Goal: Information Seeking & Learning: Learn about a topic

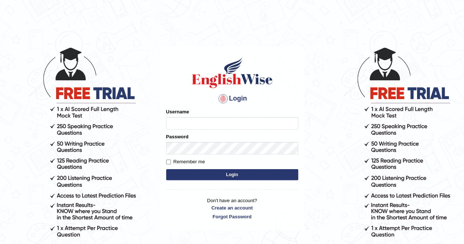
type input "Nomz1986"
click at [227, 169] on button "Login" at bounding box center [232, 174] width 132 height 11
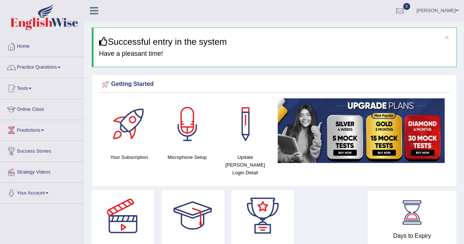
click at [62, 69] on link "Practice Questions" at bounding box center [42, 66] width 84 height 18
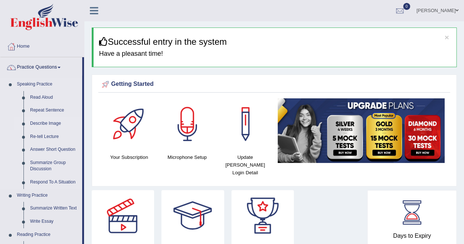
click at [50, 126] on link "Describe Image" at bounding box center [54, 123] width 55 height 13
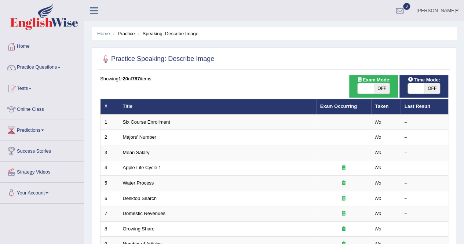
click at [60, 67] on span at bounding box center [59, 67] width 3 height 1
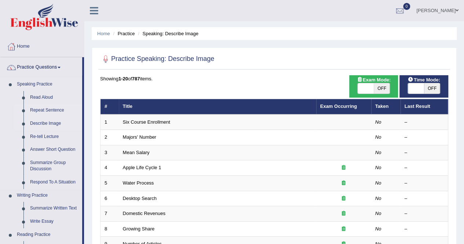
click at [54, 107] on link "Repeat Sentence" at bounding box center [54, 110] width 55 height 13
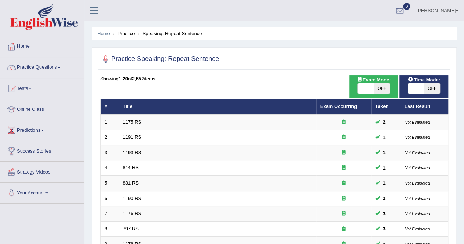
click at [60, 67] on span at bounding box center [59, 67] width 3 height 1
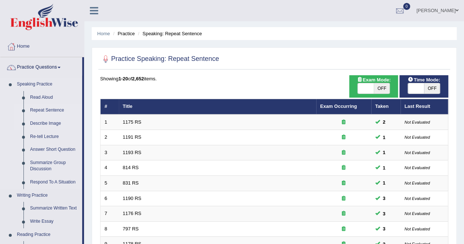
click at [46, 124] on link "Describe Image" at bounding box center [54, 123] width 55 height 13
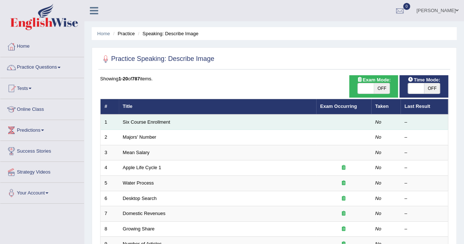
click at [146, 125] on td "Six Course Enrollment" at bounding box center [217, 121] width 197 height 15
click at [132, 118] on td "Six Course Enrollment" at bounding box center [217, 121] width 197 height 15
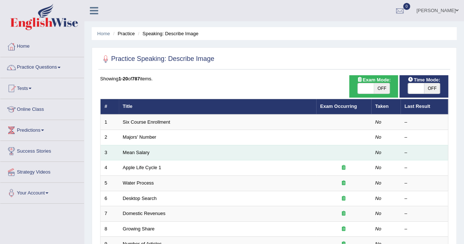
click at [191, 146] on td "Mean Salary" at bounding box center [217, 152] width 197 height 15
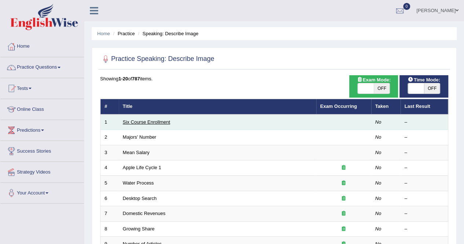
click at [135, 119] on link "Six Course Enrollment" at bounding box center [146, 121] width 47 height 5
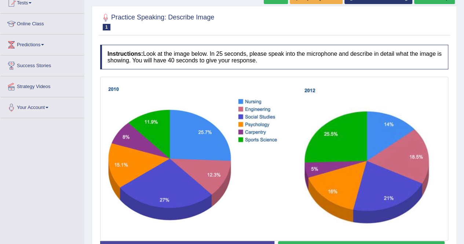
scroll to position [98, 0]
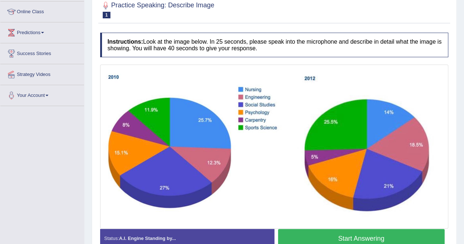
click at [368, 236] on button "Start Answering" at bounding box center [361, 238] width 167 height 19
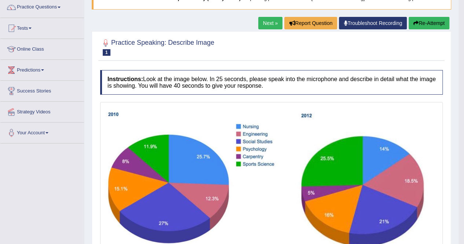
scroll to position [55, 0]
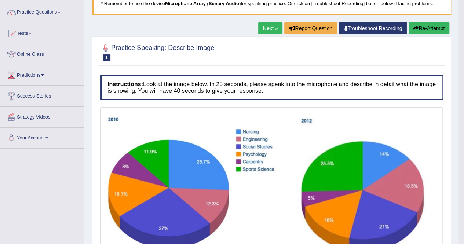
click at [425, 27] on button "Re-Attempt" at bounding box center [428, 28] width 41 height 12
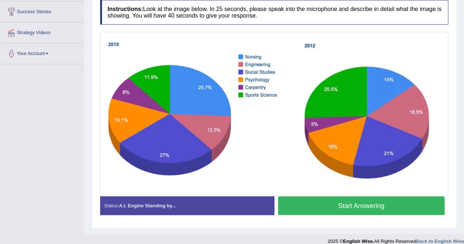
scroll to position [146, 0]
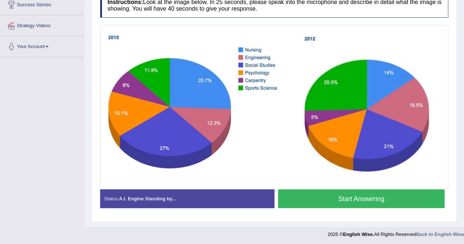
click at [383, 198] on button "Start Answering" at bounding box center [361, 198] width 167 height 19
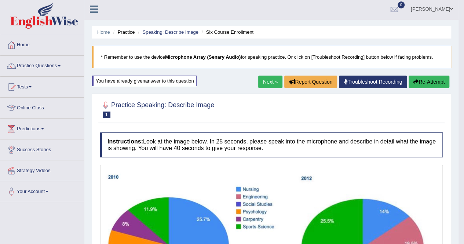
scroll to position [0, 0]
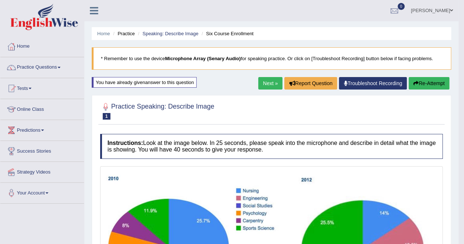
click at [48, 194] on link "Your Account" at bounding box center [42, 192] width 84 height 18
click at [48, 194] on link "Your Account" at bounding box center [41, 192] width 82 height 18
click at [42, 131] on link "Predictions" at bounding box center [42, 129] width 84 height 18
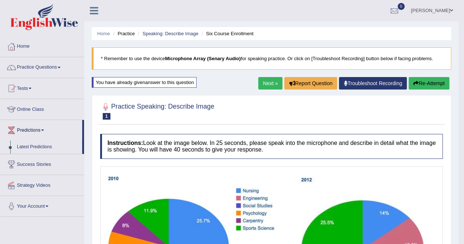
click at [42, 131] on link "Predictions" at bounding box center [41, 129] width 82 height 18
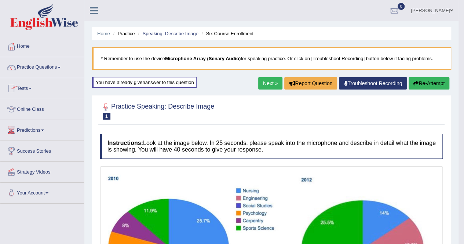
click at [93, 12] on icon at bounding box center [94, 11] width 8 height 10
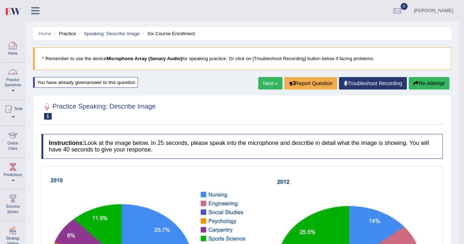
click at [12, 46] on div at bounding box center [12, 45] width 11 height 11
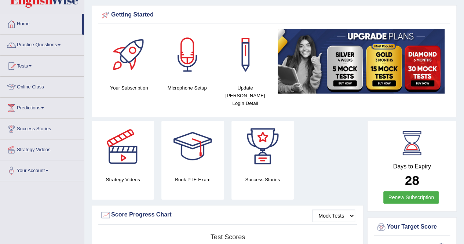
scroll to position [29, 0]
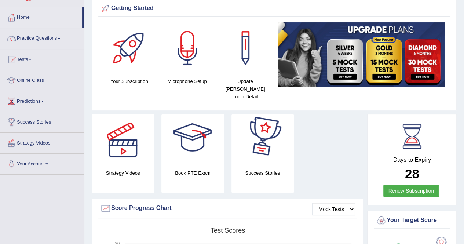
click at [203, 146] on div at bounding box center [192, 139] width 51 height 51
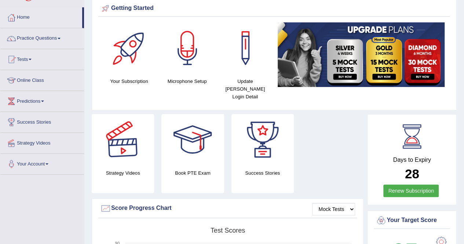
click at [122, 140] on div at bounding box center [122, 139] width 51 height 51
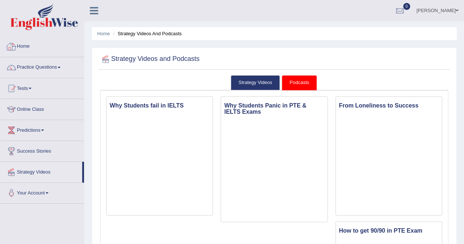
click at [14, 44] on div at bounding box center [11, 46] width 11 height 11
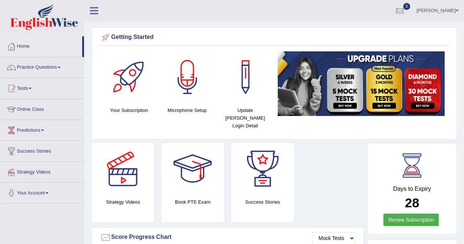
click at [60, 67] on span at bounding box center [59, 67] width 3 height 1
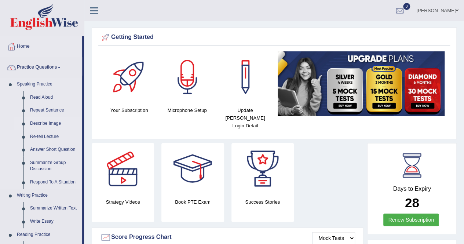
click at [54, 124] on link "Describe Image" at bounding box center [54, 123] width 55 height 13
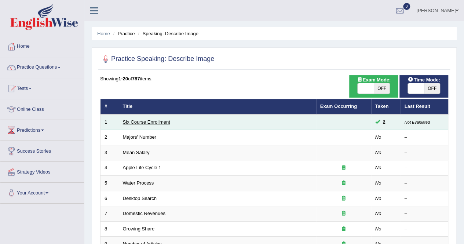
click at [154, 120] on link "Six Course Enrollment" at bounding box center [146, 121] width 47 height 5
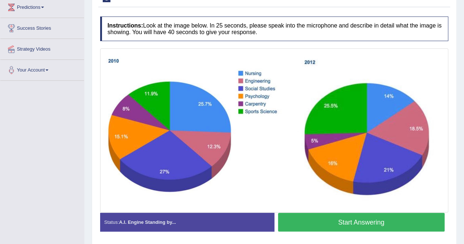
scroll to position [132, 0]
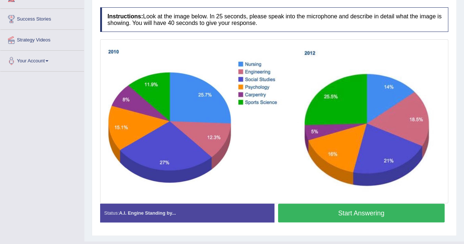
click at [387, 216] on button "Start Answering" at bounding box center [361, 212] width 167 height 19
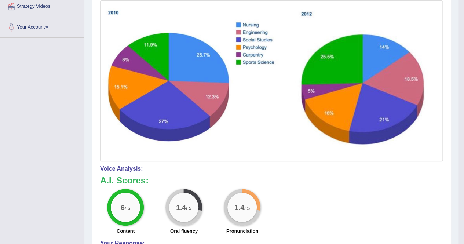
scroll to position [147, 0]
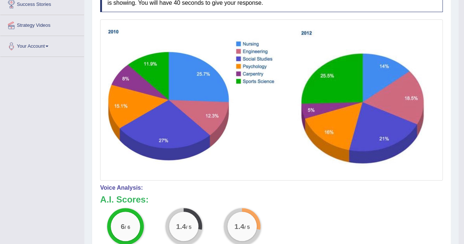
click at [281, 69] on img at bounding box center [271, 100] width 339 height 158
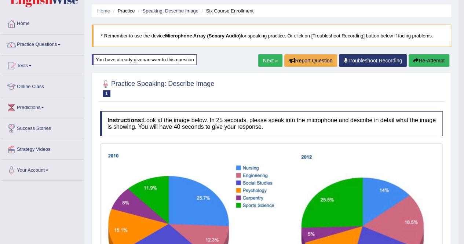
scroll to position [15, 0]
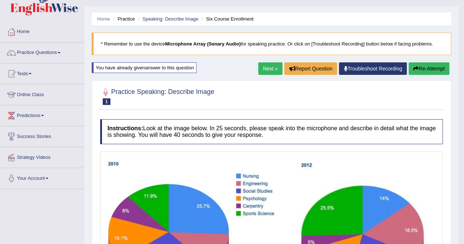
click at [422, 66] on button "Re-Attempt" at bounding box center [428, 68] width 41 height 12
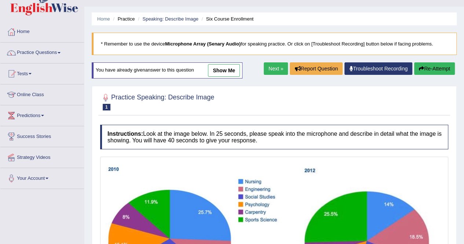
click at [422, 66] on icon "button" at bounding box center [421, 68] width 5 height 5
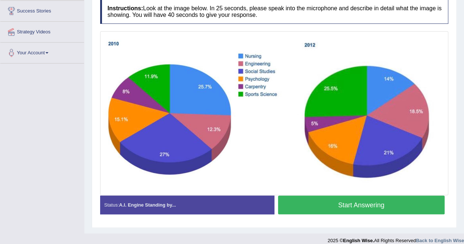
scroll to position [146, 0]
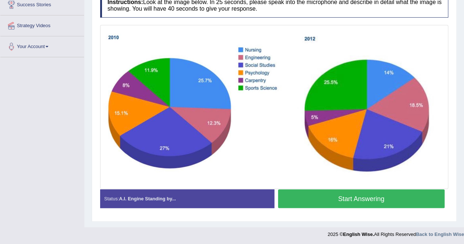
click at [382, 198] on button "Start Answering" at bounding box center [361, 198] width 167 height 19
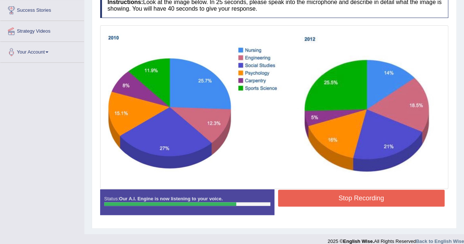
click at [382, 198] on button "Stop Recording" at bounding box center [361, 198] width 167 height 17
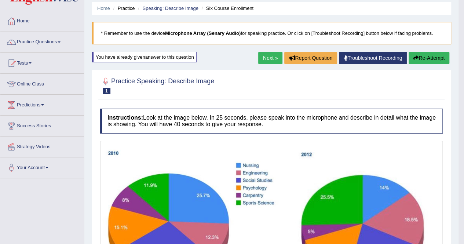
scroll to position [14, 0]
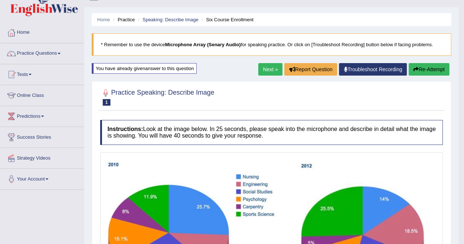
click at [420, 66] on button "Re-Attempt" at bounding box center [428, 69] width 41 height 12
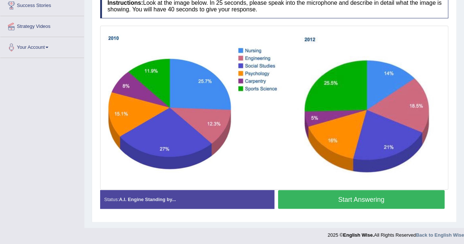
scroll to position [146, 0]
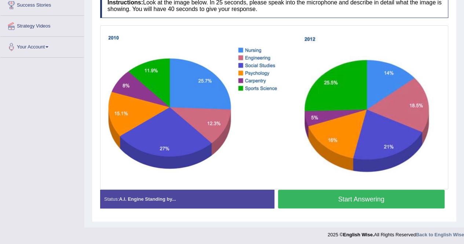
click at [402, 196] on button "Start Answering" at bounding box center [361, 199] width 167 height 19
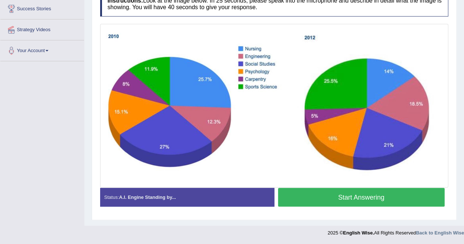
scroll to position [141, 0]
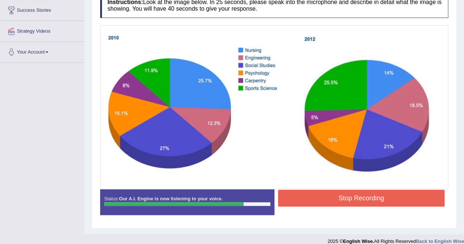
click at [402, 196] on button "Stop Recording" at bounding box center [361, 198] width 167 height 17
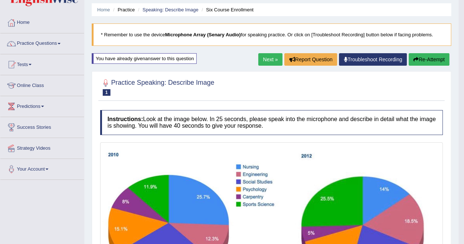
scroll to position [23, 0]
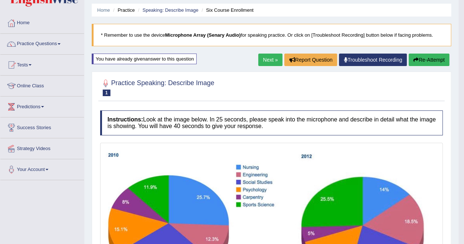
click at [426, 62] on button "Re-Attempt" at bounding box center [428, 60] width 41 height 12
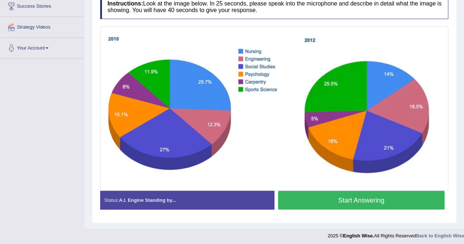
scroll to position [146, 0]
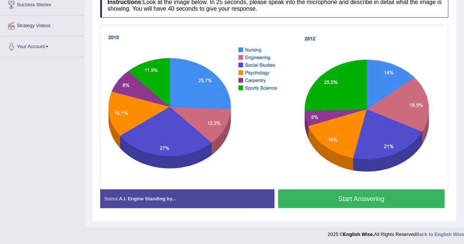
click at [385, 200] on button "Start Answering" at bounding box center [361, 198] width 167 height 19
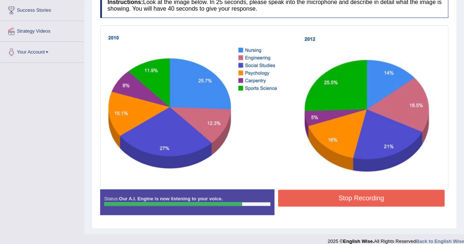
click at [385, 200] on button "Stop Recording" at bounding box center [361, 198] width 167 height 17
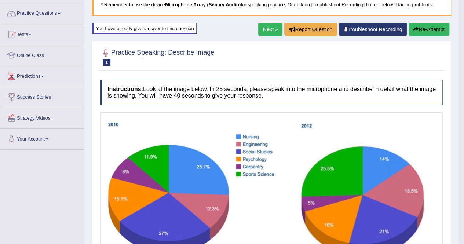
scroll to position [53, 0]
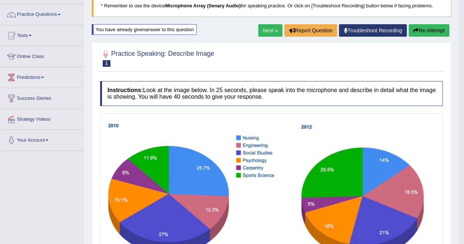
click at [422, 26] on button "Re-Attempt" at bounding box center [428, 30] width 41 height 12
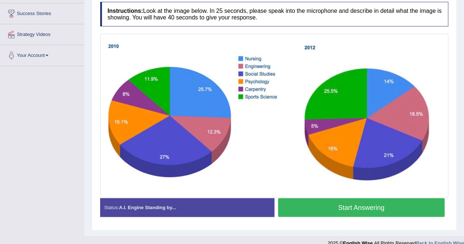
scroll to position [146, 0]
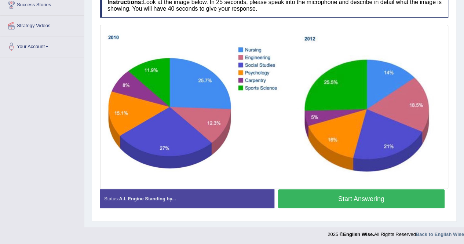
click at [378, 202] on button "Start Answering" at bounding box center [361, 198] width 167 height 19
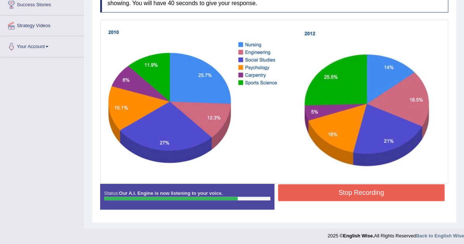
click at [377, 191] on button "Stop Recording" at bounding box center [361, 192] width 167 height 17
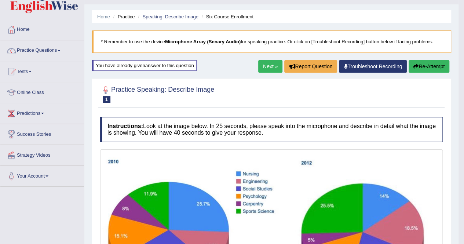
scroll to position [10, 0]
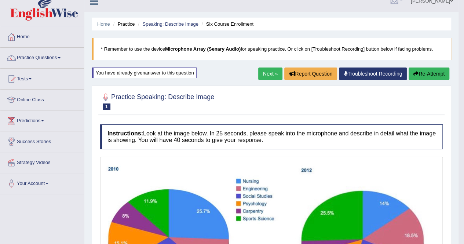
click at [424, 71] on button "Re-Attempt" at bounding box center [428, 73] width 41 height 12
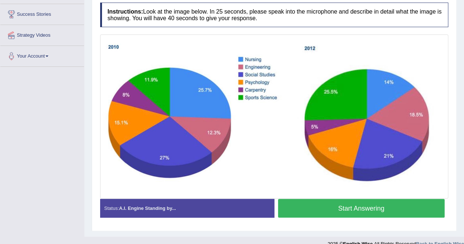
scroll to position [146, 0]
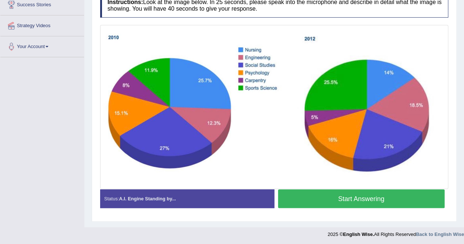
click at [393, 200] on button "Start Answering" at bounding box center [361, 198] width 167 height 19
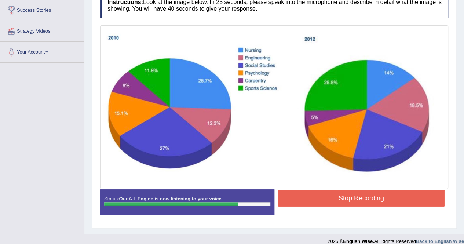
click at [393, 200] on button "Stop Recording" at bounding box center [361, 198] width 167 height 17
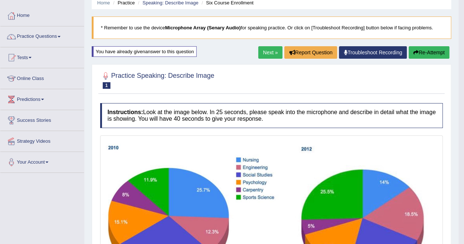
scroll to position [29, 0]
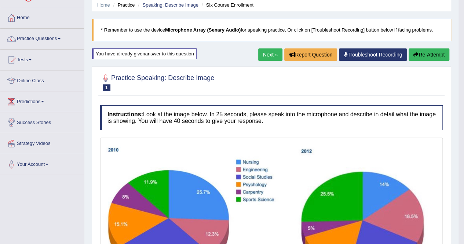
click at [419, 52] on button "Re-Attempt" at bounding box center [428, 54] width 41 height 12
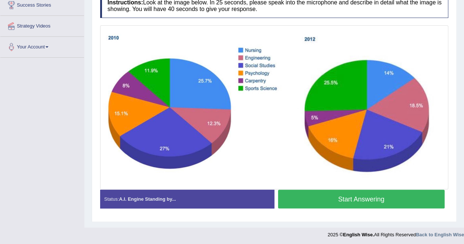
scroll to position [146, 0]
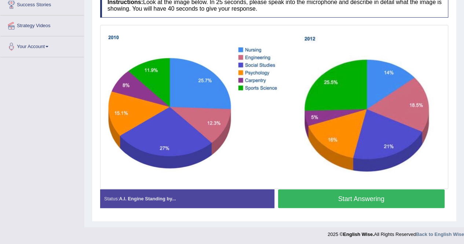
click at [373, 198] on button "Start Answering" at bounding box center [361, 198] width 167 height 19
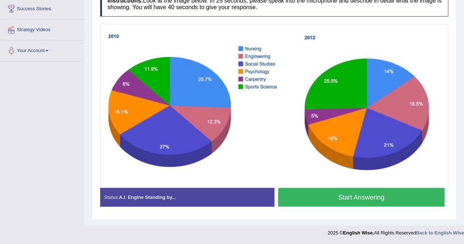
scroll to position [141, 0]
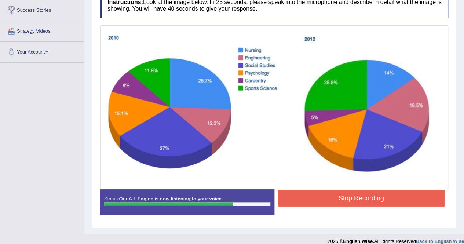
click at [373, 198] on button "Stop Recording" at bounding box center [361, 198] width 167 height 17
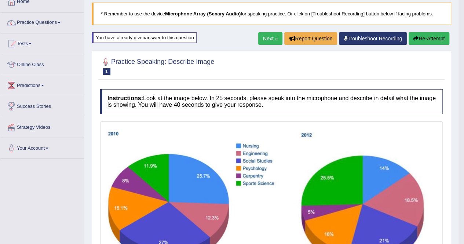
scroll to position [38, 0]
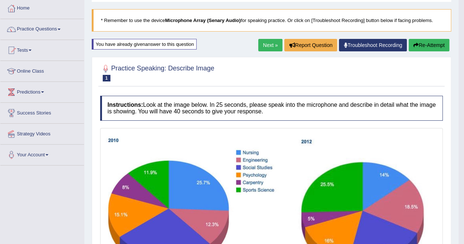
click at [422, 44] on button "Re-Attempt" at bounding box center [428, 45] width 41 height 12
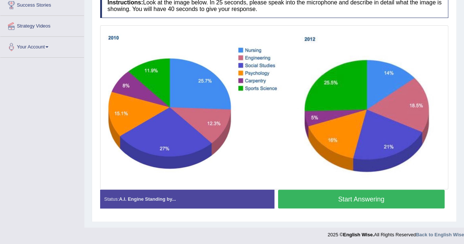
scroll to position [146, 0]
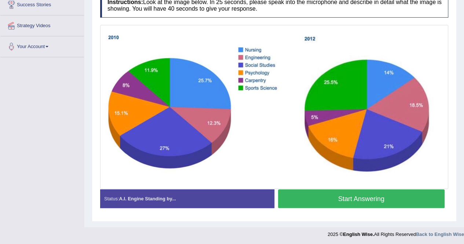
click at [395, 193] on button "Start Answering" at bounding box center [361, 198] width 167 height 19
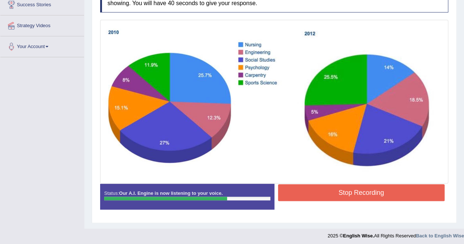
click at [395, 193] on button "Stop Recording" at bounding box center [361, 192] width 167 height 17
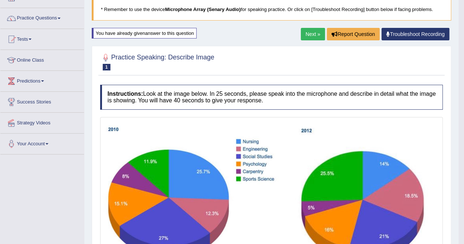
scroll to position [46, 0]
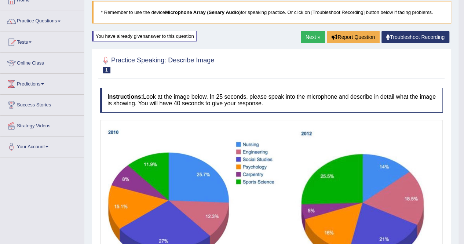
click at [315, 36] on link "Next »" at bounding box center [313, 37] width 24 height 12
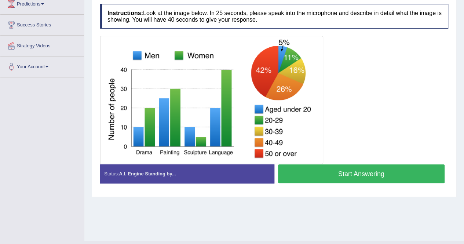
scroll to position [132, 0]
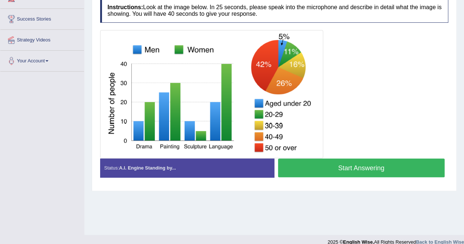
click at [348, 165] on button "Start Answering" at bounding box center [361, 167] width 167 height 19
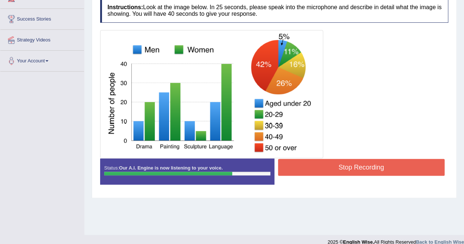
click at [348, 165] on button "Stop Recording" at bounding box center [361, 167] width 167 height 17
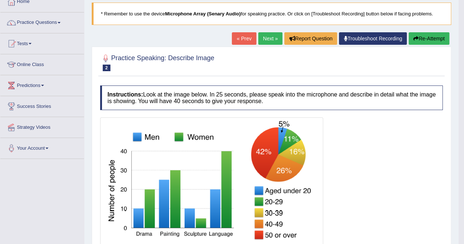
scroll to position [44, 0]
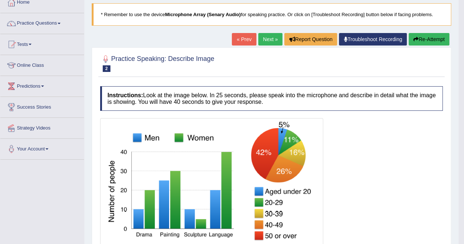
click at [420, 36] on button "Re-Attempt" at bounding box center [428, 39] width 41 height 12
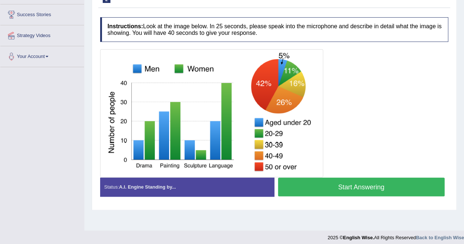
scroll to position [141, 0]
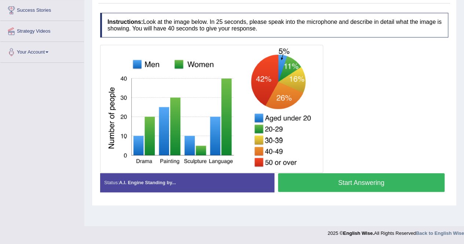
click at [397, 183] on button "Start Answering" at bounding box center [361, 182] width 167 height 19
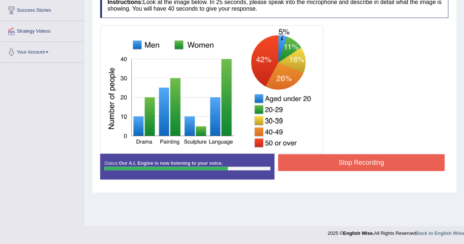
click at [397, 183] on div "Status: Our A.I. Engine is now listening to your voice. Start Answering Stop Re…" at bounding box center [274, 170] width 348 height 33
click at [382, 158] on button "Stop Recording" at bounding box center [361, 162] width 167 height 17
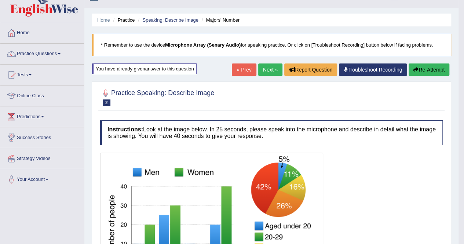
scroll to position [9, 0]
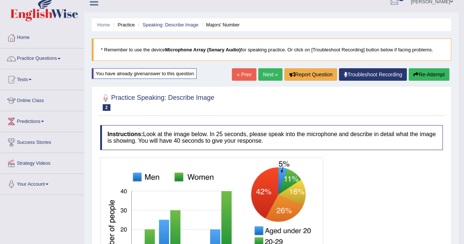
click at [430, 70] on button "Re-Attempt" at bounding box center [428, 74] width 41 height 12
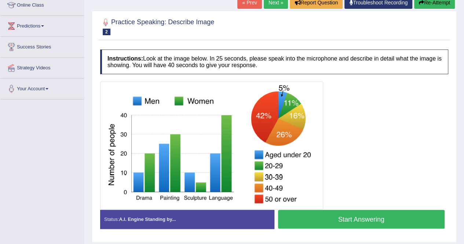
scroll to position [111, 0]
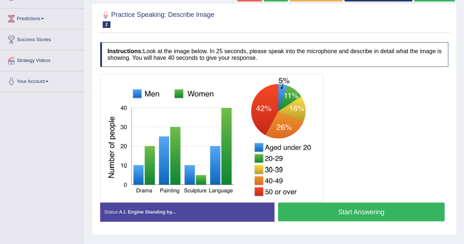
click at [400, 209] on button "Start Answering" at bounding box center [361, 211] width 167 height 19
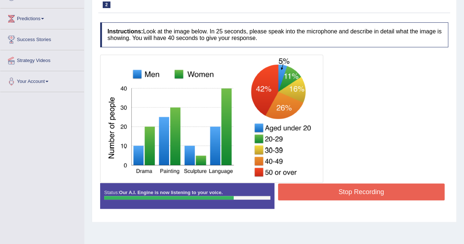
click at [392, 187] on button "Stop Recording" at bounding box center [361, 191] width 167 height 17
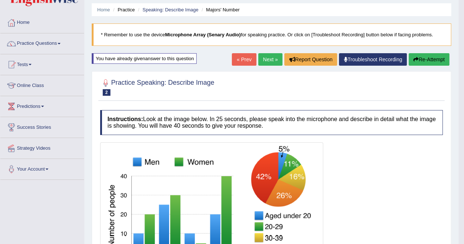
scroll to position [23, 0]
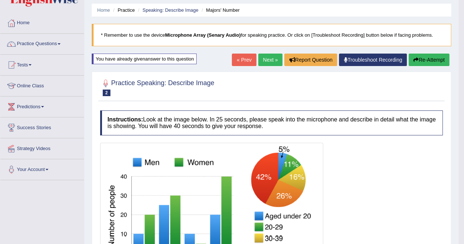
click at [435, 54] on button "Re-Attempt" at bounding box center [428, 60] width 41 height 12
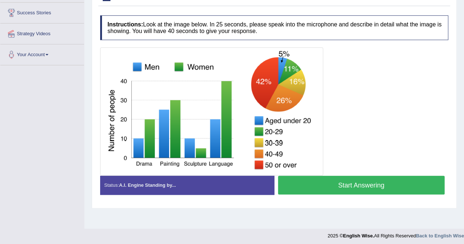
scroll to position [141, 0]
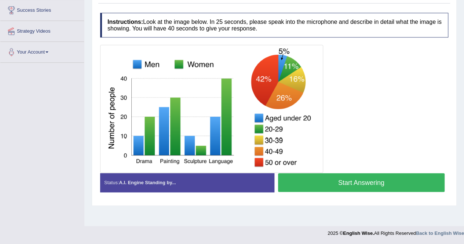
click at [378, 173] on button "Start Answering" at bounding box center [361, 182] width 167 height 19
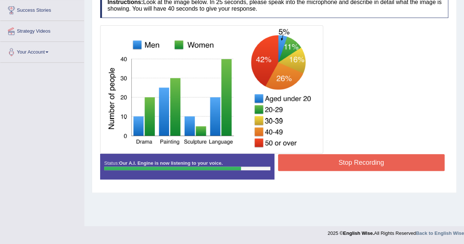
click at [374, 160] on button "Stop Recording" at bounding box center [361, 162] width 167 height 17
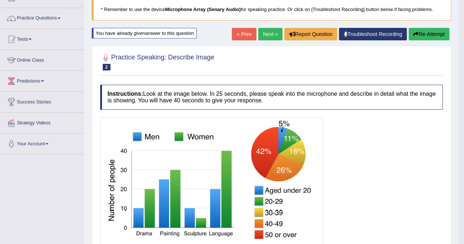
scroll to position [38, 0]
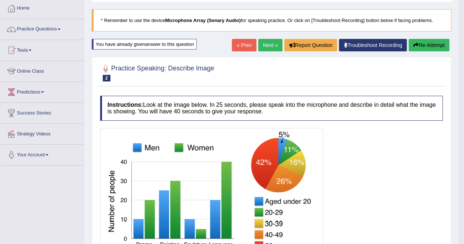
click at [433, 43] on button "Re-Attempt" at bounding box center [428, 45] width 41 height 12
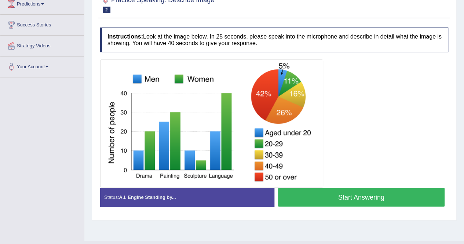
scroll to position [126, 0]
click at [378, 195] on button "Start Answering" at bounding box center [361, 197] width 167 height 19
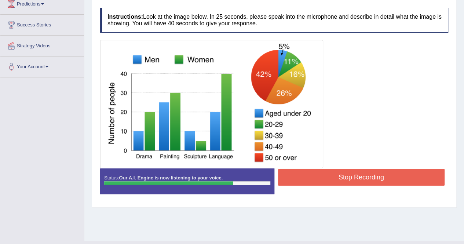
click at [370, 176] on button "Stop Recording" at bounding box center [361, 177] width 167 height 17
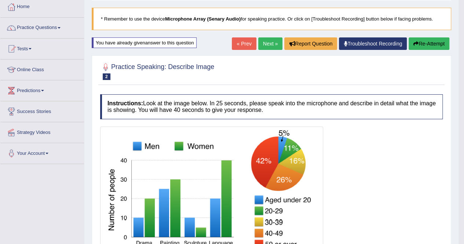
scroll to position [38, 0]
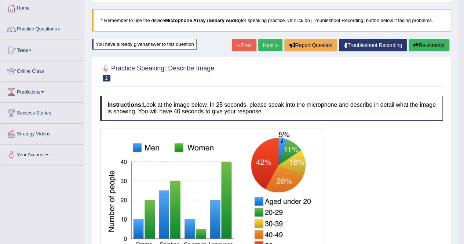
click at [422, 44] on button "Re-Attempt" at bounding box center [428, 45] width 41 height 12
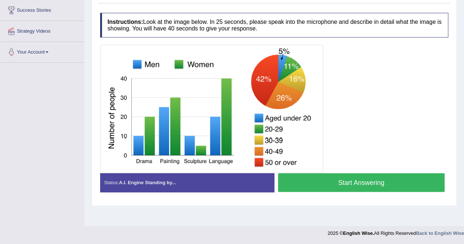
scroll to position [141, 0]
click at [411, 174] on button "Start Answering" at bounding box center [361, 182] width 167 height 19
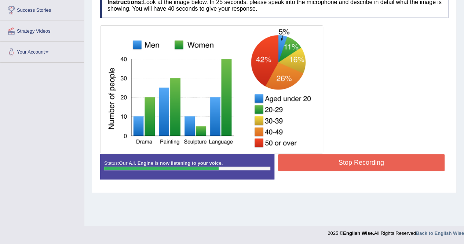
click at [396, 159] on button "Stop Recording" at bounding box center [361, 162] width 167 height 17
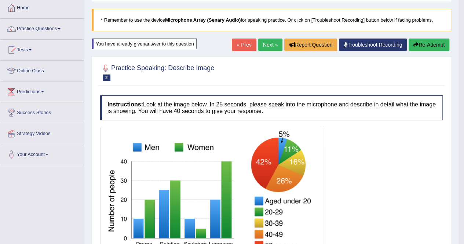
scroll to position [38, 0]
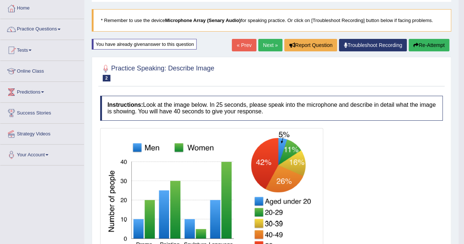
click at [430, 42] on button "Re-Attempt" at bounding box center [428, 45] width 41 height 12
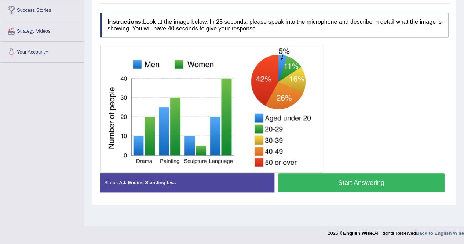
scroll to position [141, 0]
click at [383, 181] on button "Start Answering" at bounding box center [361, 182] width 167 height 19
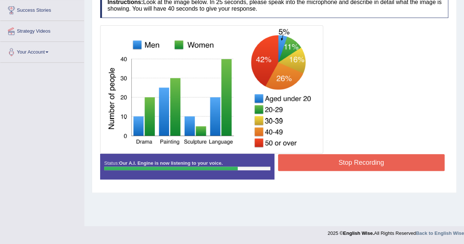
click at [383, 181] on div "Status: Our A.I. Engine is now listening to your voice. Start Answering Stop Re…" at bounding box center [274, 170] width 348 height 33
click at [377, 157] on button "Stop Recording" at bounding box center [361, 162] width 167 height 17
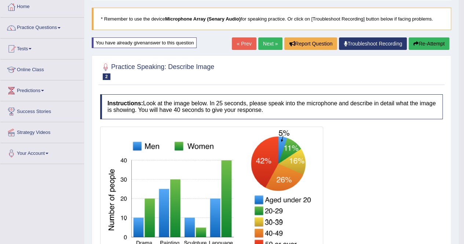
scroll to position [38, 0]
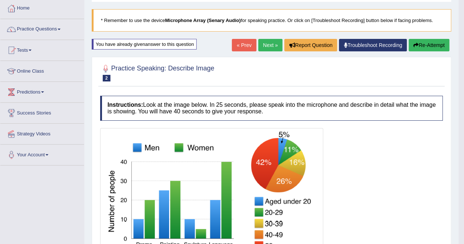
click at [422, 43] on button "Re-Attempt" at bounding box center [428, 45] width 41 height 12
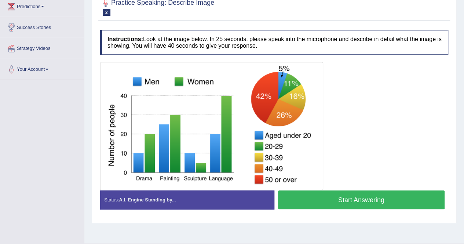
scroll to position [126, 0]
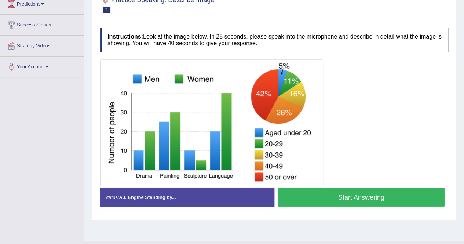
click at [382, 197] on button "Start Answering" at bounding box center [361, 197] width 167 height 19
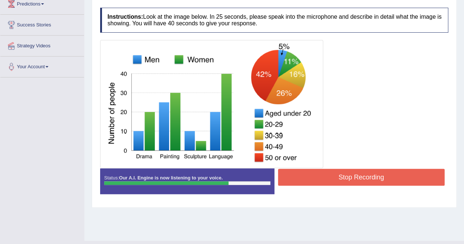
click at [374, 179] on button "Stop Recording" at bounding box center [361, 177] width 167 height 17
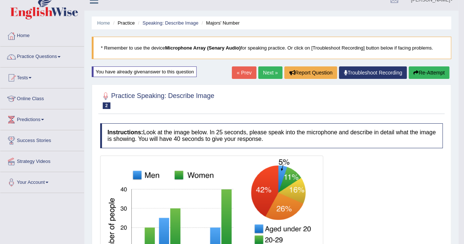
scroll to position [9, 0]
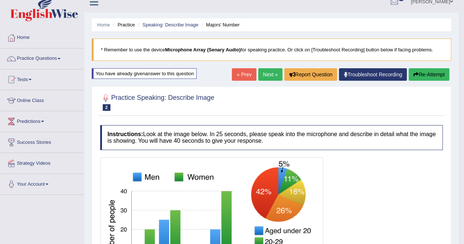
click at [429, 68] on button "Re-Attempt" at bounding box center [428, 74] width 41 height 12
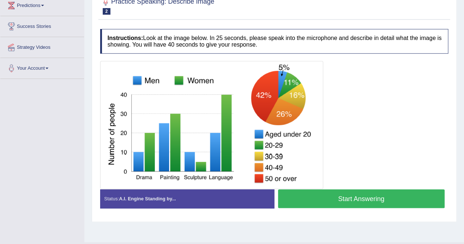
scroll to position [126, 0]
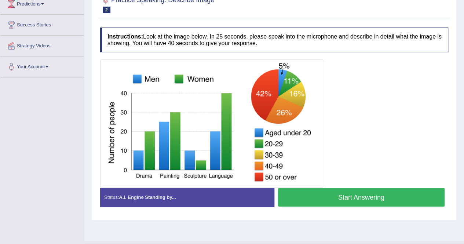
click at [397, 196] on button "Start Answering" at bounding box center [361, 197] width 167 height 19
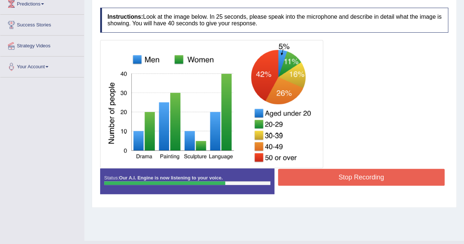
click at [390, 176] on button "Stop Recording" at bounding box center [361, 177] width 167 height 17
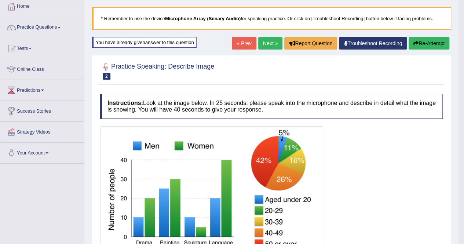
scroll to position [23, 0]
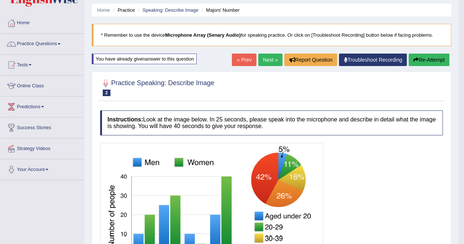
click at [427, 56] on button "Re-Attempt" at bounding box center [428, 60] width 41 height 12
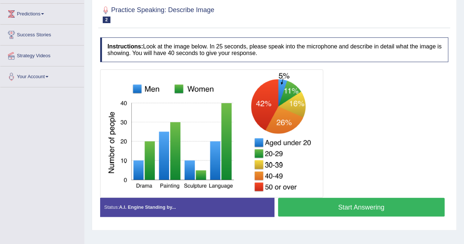
scroll to position [126, 0]
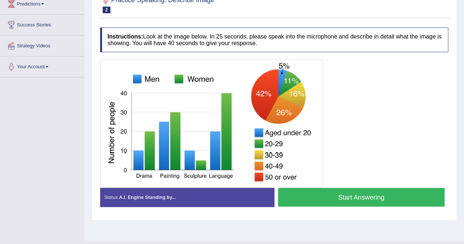
click at [382, 201] on button "Start Answering" at bounding box center [361, 197] width 167 height 19
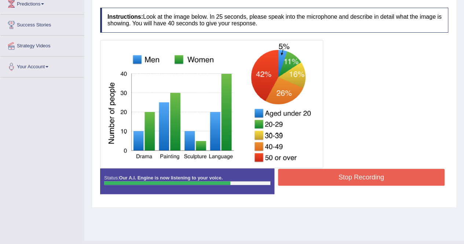
click at [363, 169] on button "Stop Recording" at bounding box center [361, 177] width 167 height 17
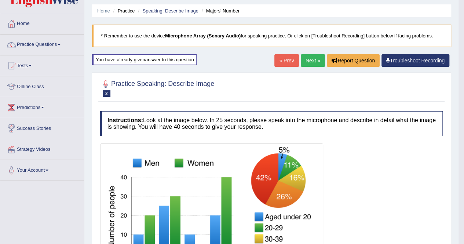
scroll to position [9, 0]
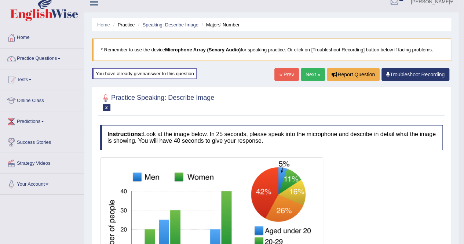
click at [311, 70] on link "Next »" at bounding box center [313, 74] width 24 height 12
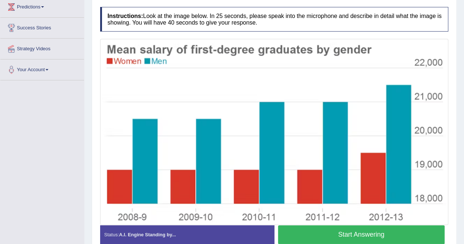
scroll to position [130, 0]
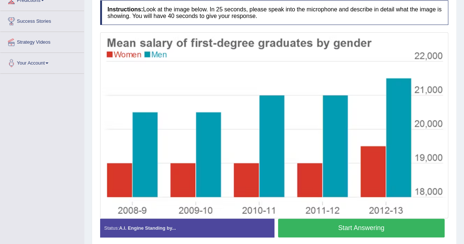
click at [344, 229] on button "Start Answering" at bounding box center [361, 227] width 167 height 19
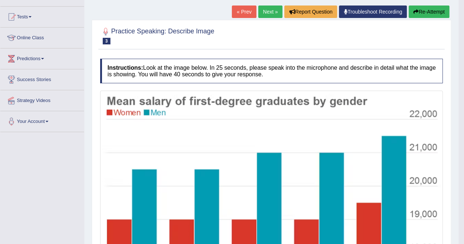
scroll to position [71, 0]
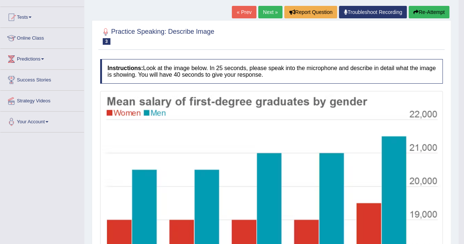
click at [437, 8] on button "Re-Attempt" at bounding box center [428, 12] width 41 height 12
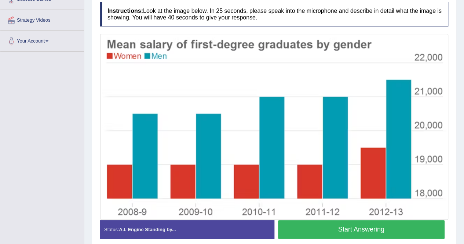
scroll to position [159, 0]
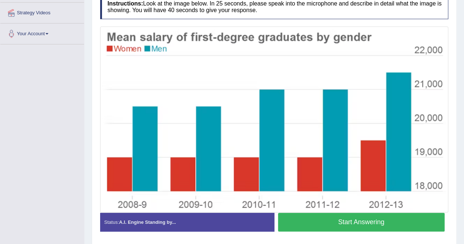
click at [356, 220] on button "Start Answering" at bounding box center [361, 222] width 167 height 19
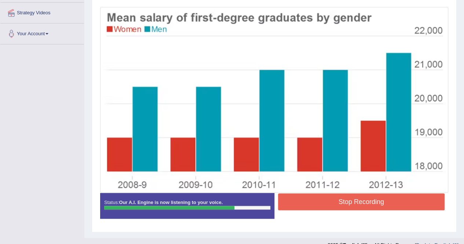
click at [358, 199] on button "Stop Recording" at bounding box center [361, 201] width 167 height 17
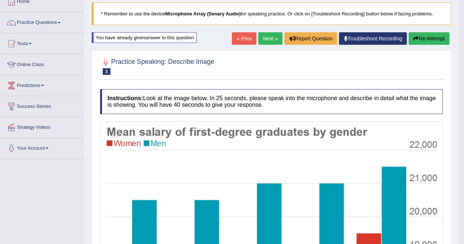
scroll to position [42, 0]
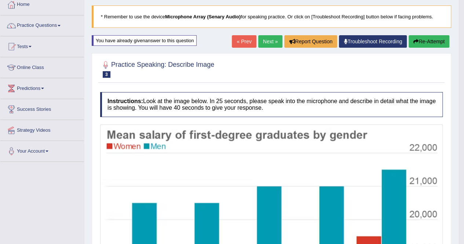
click at [429, 38] on button "Re-Attempt" at bounding box center [428, 41] width 41 height 12
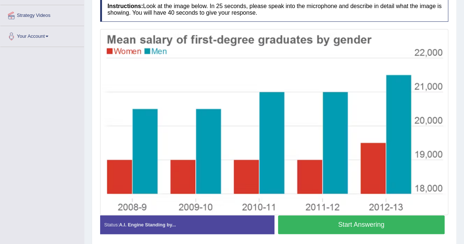
scroll to position [159, 0]
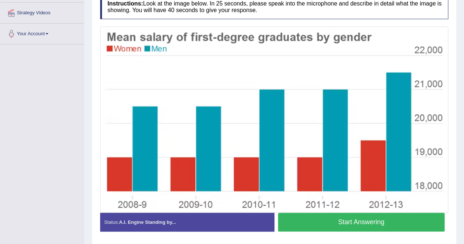
click at [388, 220] on button "Start Answering" at bounding box center [361, 222] width 167 height 19
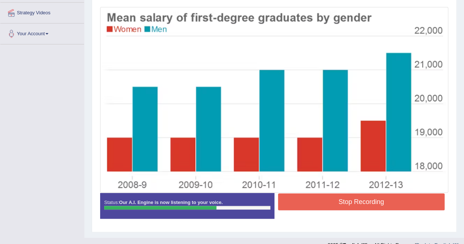
click at [375, 204] on button "Stop Recording" at bounding box center [361, 201] width 167 height 17
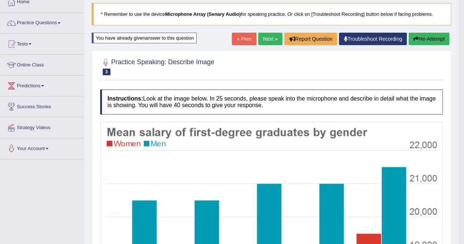
scroll to position [42, 0]
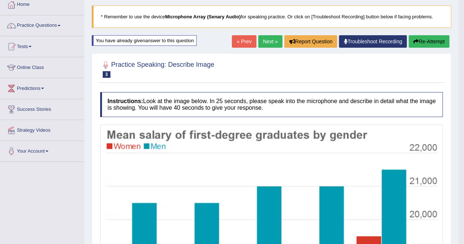
click at [430, 37] on button "Re-Attempt" at bounding box center [428, 41] width 41 height 12
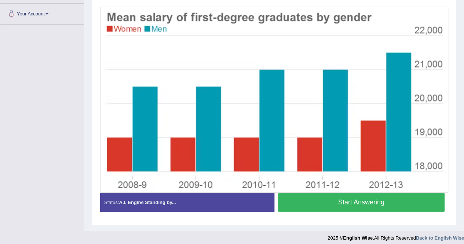
scroll to position [182, 0]
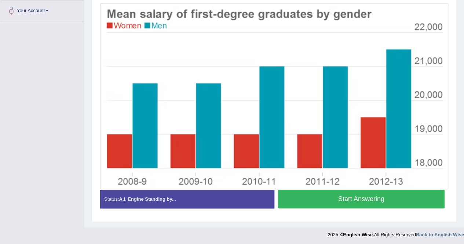
click at [355, 198] on button "Start Answering" at bounding box center [361, 199] width 167 height 19
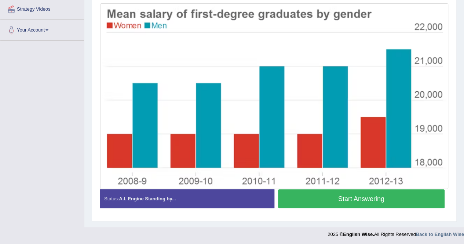
scroll to position [170, 0]
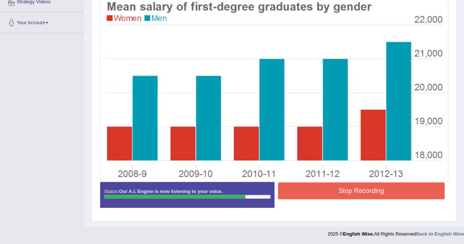
click at [359, 183] on button "Stop Recording" at bounding box center [361, 190] width 167 height 17
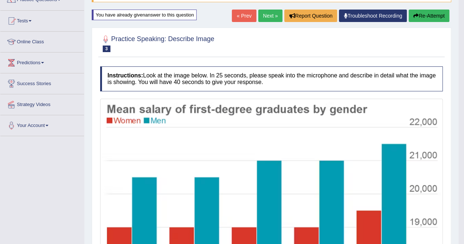
scroll to position [53, 0]
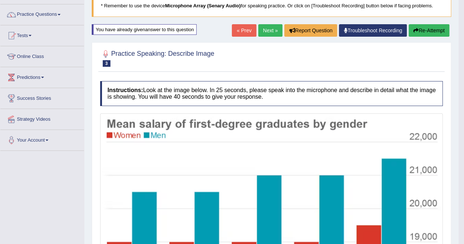
click at [429, 30] on button "Re-Attempt" at bounding box center [428, 30] width 41 height 12
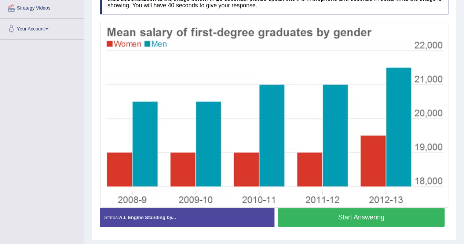
scroll to position [170, 0]
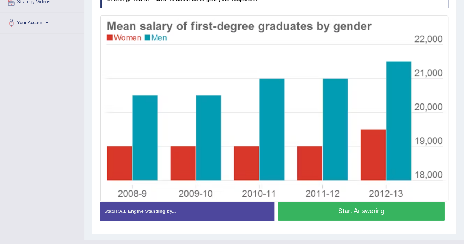
click at [408, 212] on button "Start Answering" at bounding box center [361, 211] width 167 height 19
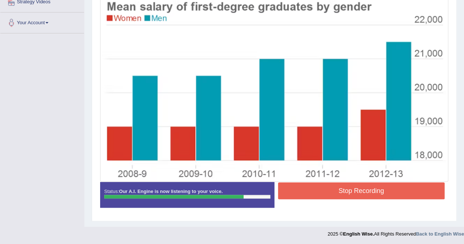
click at [383, 194] on button "Stop Recording" at bounding box center [361, 190] width 167 height 17
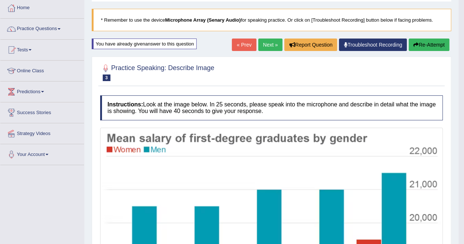
scroll to position [38, 0]
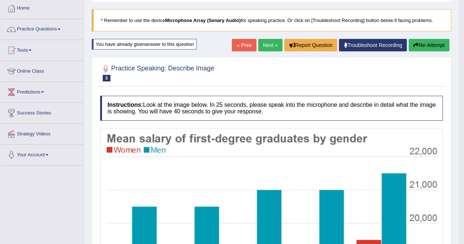
click at [434, 43] on button "Re-Attempt" at bounding box center [428, 45] width 41 height 12
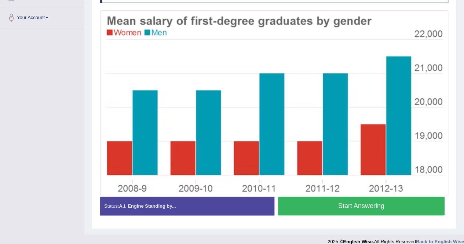
scroll to position [182, 0]
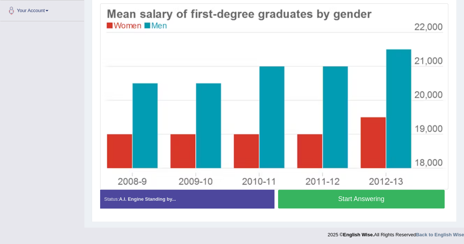
click at [360, 195] on button "Start Answering" at bounding box center [361, 199] width 167 height 19
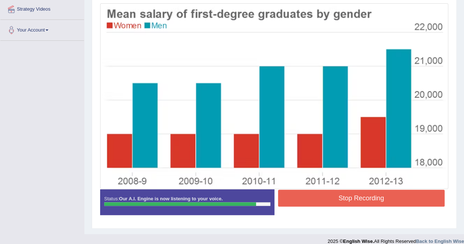
click at [360, 195] on button "Stop Recording" at bounding box center [361, 198] width 167 height 17
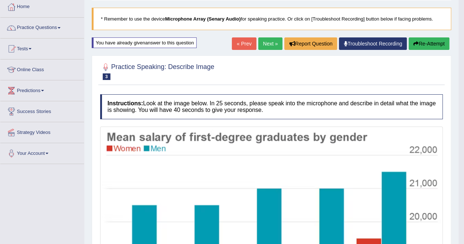
scroll to position [31, 0]
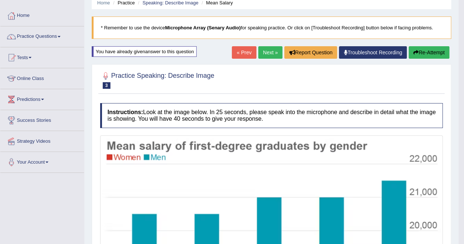
click at [421, 49] on button "Re-Attempt" at bounding box center [428, 52] width 41 height 12
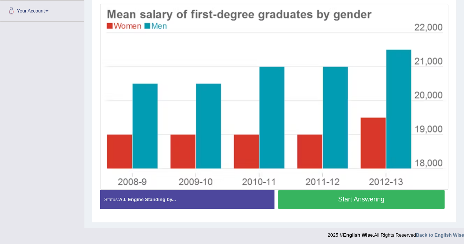
scroll to position [182, 0]
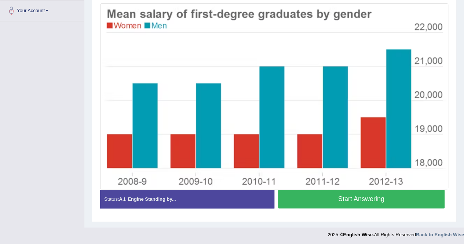
click at [373, 201] on button "Start Answering" at bounding box center [361, 199] width 167 height 19
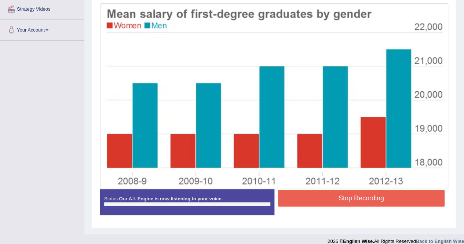
scroll to position [170, 0]
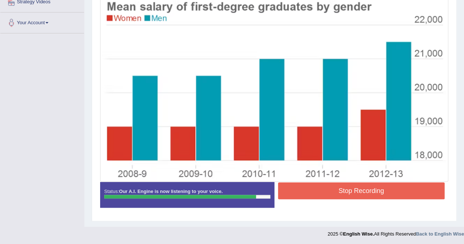
click at [373, 188] on button "Stop Recording" at bounding box center [361, 190] width 167 height 17
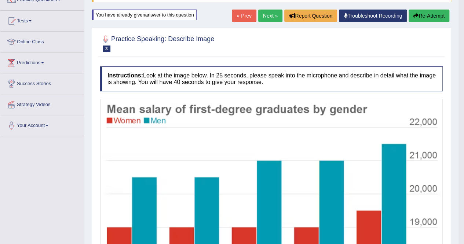
scroll to position [53, 0]
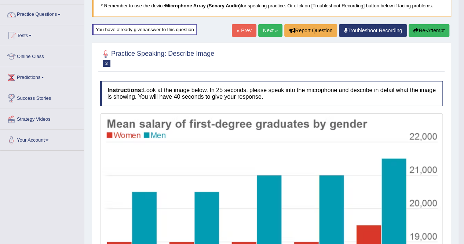
click at [426, 32] on button "Re-Attempt" at bounding box center [428, 30] width 41 height 12
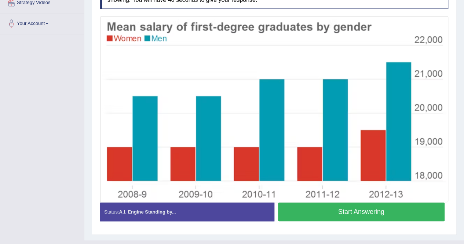
scroll to position [170, 0]
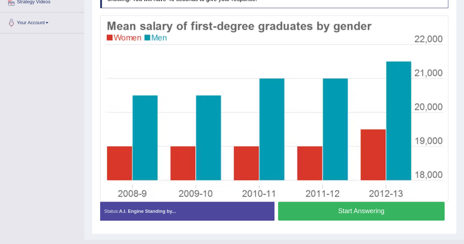
click at [361, 209] on button "Start Answering" at bounding box center [361, 211] width 167 height 19
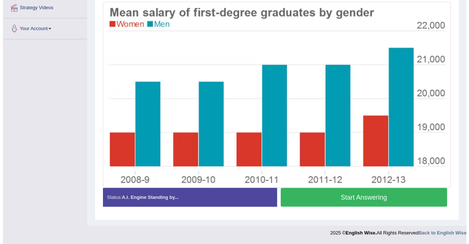
scroll to position [163, 0]
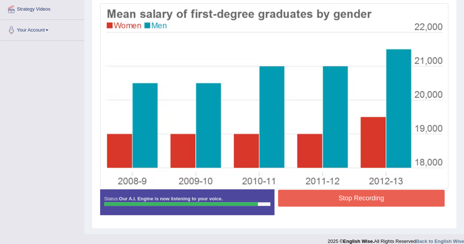
click at [378, 198] on button "Stop Recording" at bounding box center [361, 198] width 167 height 17
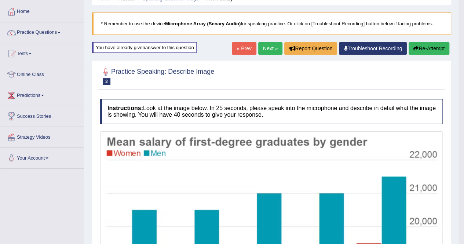
scroll to position [16, 0]
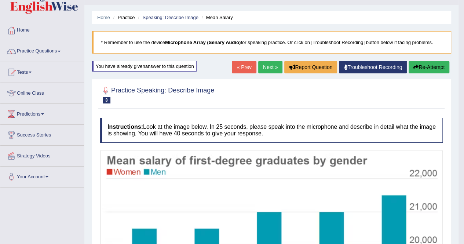
click at [415, 66] on icon "button" at bounding box center [415, 67] width 5 height 5
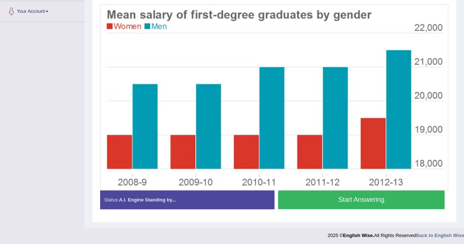
scroll to position [182, 0]
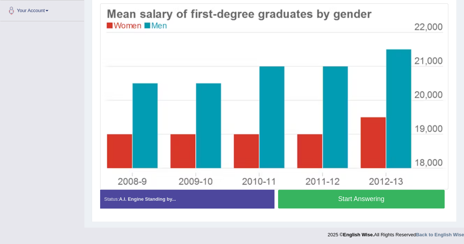
click at [379, 202] on button "Start Answering" at bounding box center [361, 199] width 167 height 19
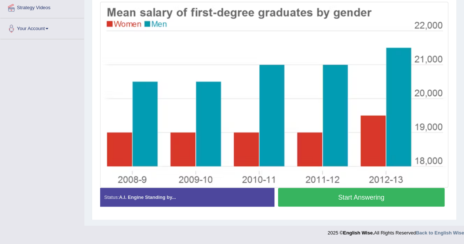
scroll to position [163, 0]
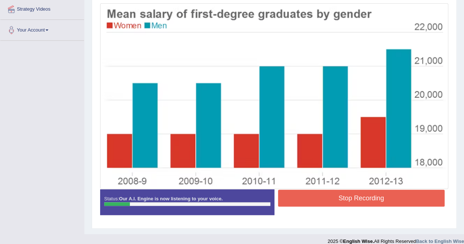
click at [379, 202] on button "Stop Recording" at bounding box center [361, 198] width 167 height 17
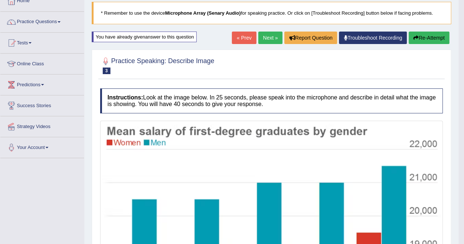
scroll to position [36, 0]
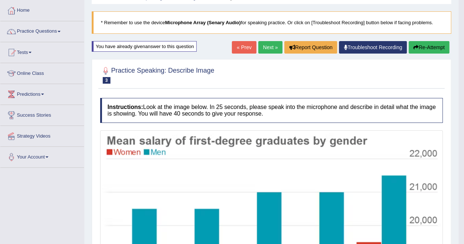
click at [430, 48] on button "Re-Attempt" at bounding box center [428, 47] width 41 height 12
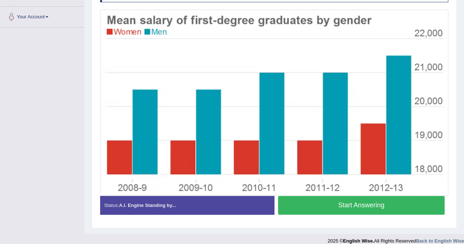
scroll to position [182, 0]
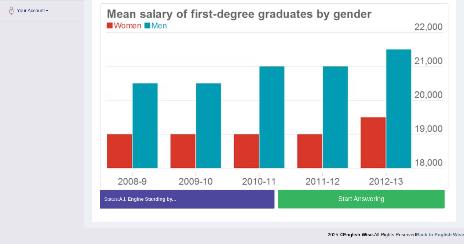
click at [364, 191] on button "Start Answering" at bounding box center [361, 199] width 167 height 19
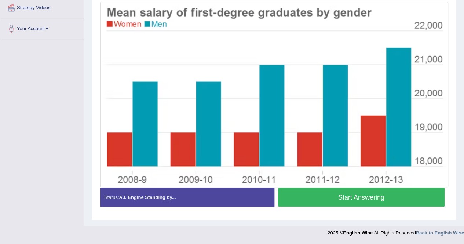
scroll to position [163, 0]
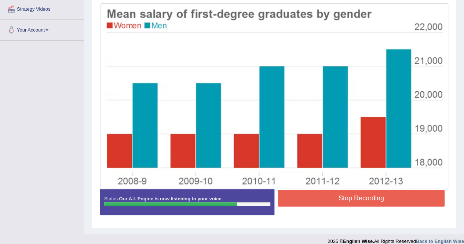
click at [364, 191] on button "Stop Recording" at bounding box center [361, 198] width 167 height 17
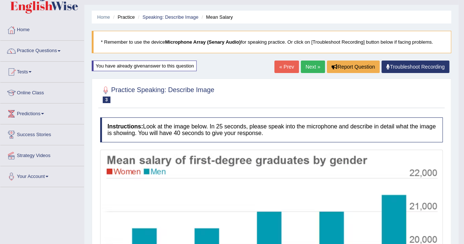
scroll to position [16, 0]
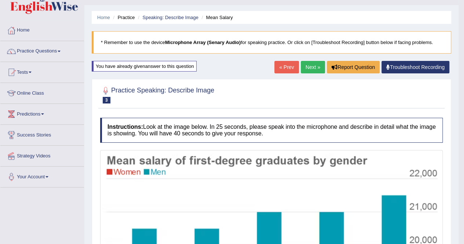
click at [309, 64] on link "Next »" at bounding box center [313, 67] width 24 height 12
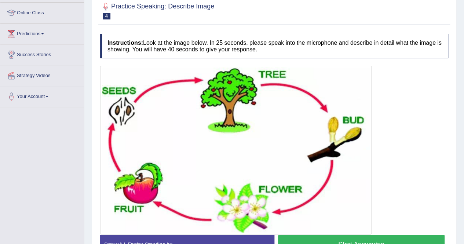
scroll to position [103, 0]
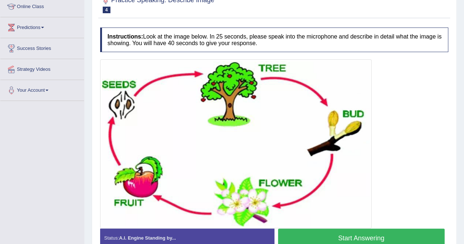
click at [395, 231] on button "Start Answering" at bounding box center [361, 237] width 167 height 19
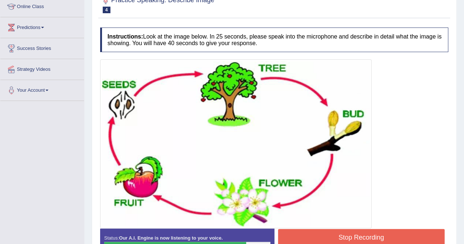
click at [394, 231] on button "Stop Recording" at bounding box center [361, 237] width 167 height 17
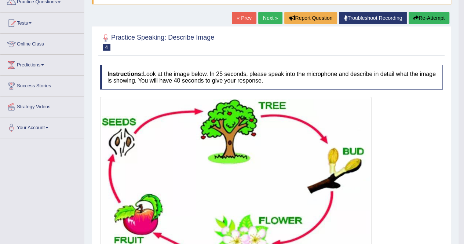
scroll to position [59, 0]
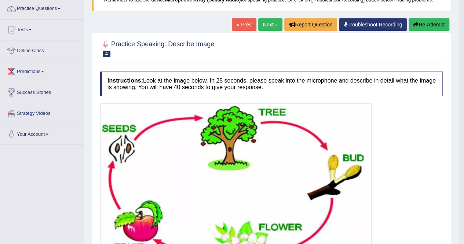
click at [425, 22] on button "Re-Attempt" at bounding box center [428, 24] width 41 height 12
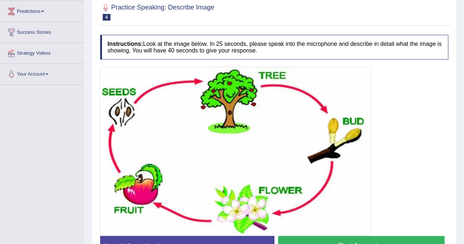
scroll to position [120, 0]
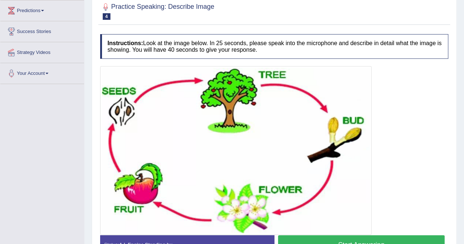
click at [412, 239] on button "Start Answering" at bounding box center [361, 244] width 167 height 19
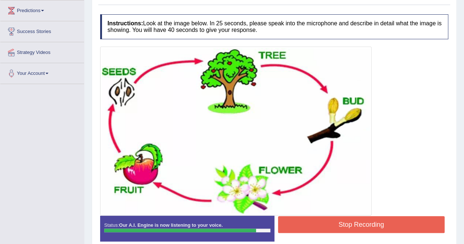
click at [386, 223] on button "Stop Recording" at bounding box center [361, 224] width 167 height 17
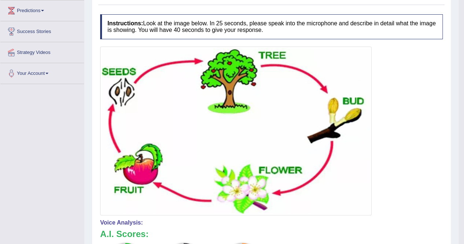
click at [463, 124] on html "Toggle navigation Home Practice Questions Speaking Practice Read Aloud Repeat S…" at bounding box center [232, 2] width 464 height 244
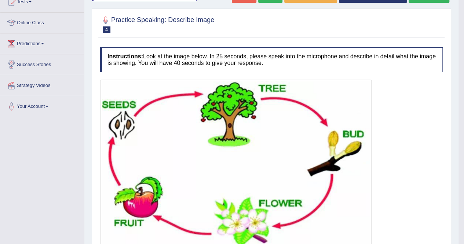
scroll to position [80, 0]
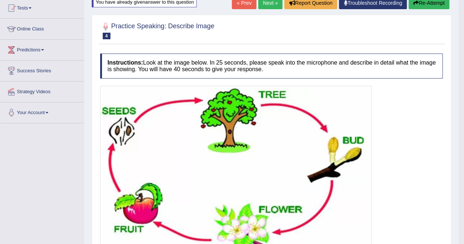
click at [463, 3] on body "Toggle navigation Home Practice Questions Speaking Practice Read Aloud Repeat S…" at bounding box center [232, 42] width 464 height 244
click at [463, 3] on html "Toggle navigation Home Practice Questions Speaking Practice Read Aloud Repeat S…" at bounding box center [232, 42] width 464 height 244
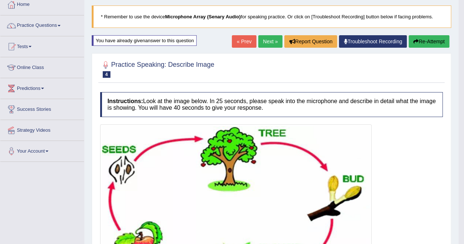
scroll to position [36, 0]
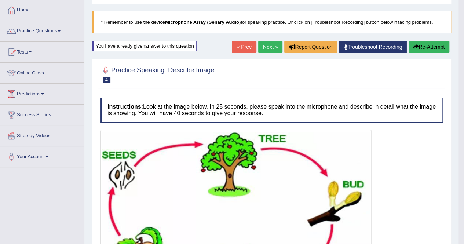
click at [431, 45] on button "Re-Attempt" at bounding box center [428, 47] width 41 height 12
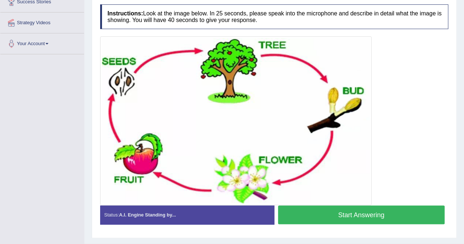
scroll to position [154, 0]
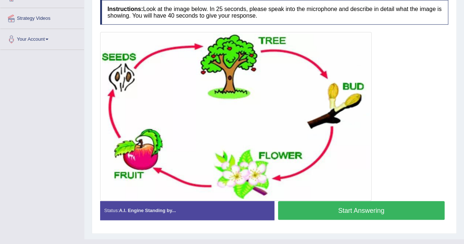
click at [362, 210] on button "Start Answering" at bounding box center [361, 210] width 167 height 19
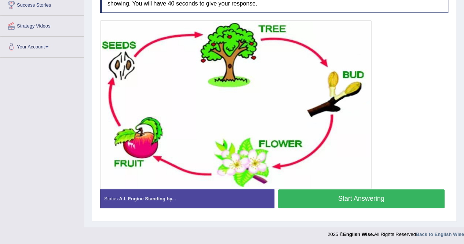
scroll to position [153, 0]
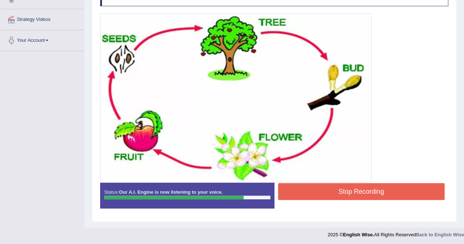
click at [350, 193] on button "Stop Recording" at bounding box center [361, 191] width 167 height 17
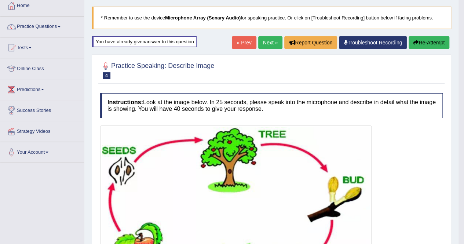
scroll to position [30, 0]
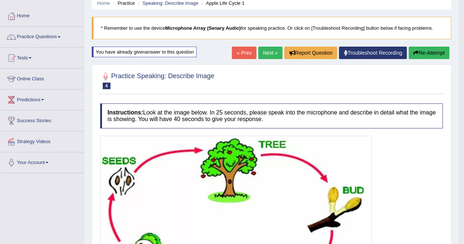
click at [426, 52] on button "Re-Attempt" at bounding box center [428, 53] width 41 height 12
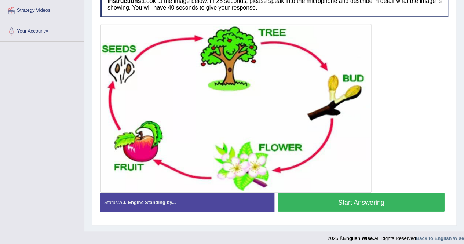
scroll to position [165, 0]
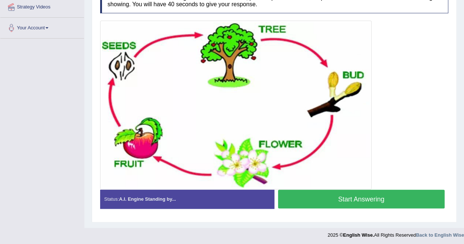
click at [360, 194] on button "Start Answering" at bounding box center [361, 199] width 167 height 19
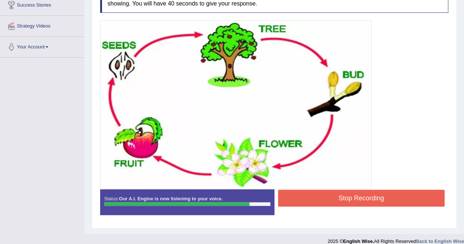
click at [350, 191] on button "Stop Recording" at bounding box center [361, 198] width 167 height 17
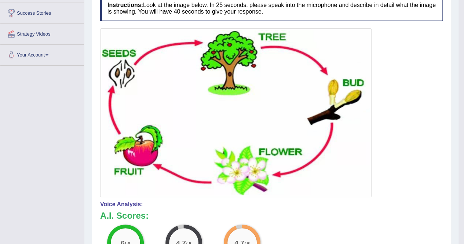
scroll to position [131, 0]
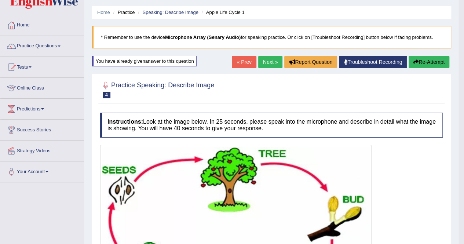
scroll to position [19, 0]
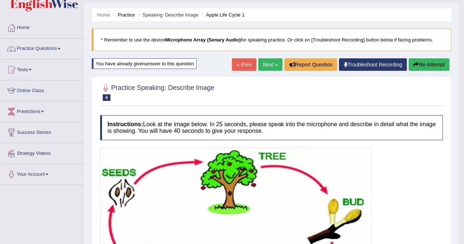
click at [270, 64] on link "Next »" at bounding box center [270, 64] width 24 height 12
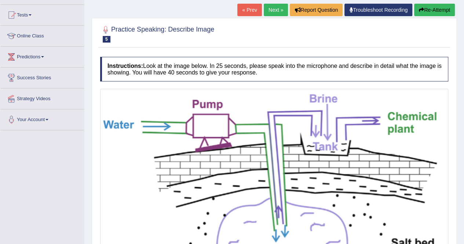
scroll to position [59, 0]
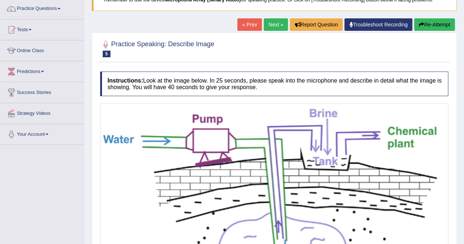
click at [437, 26] on button "Re-Attempt" at bounding box center [434, 24] width 41 height 12
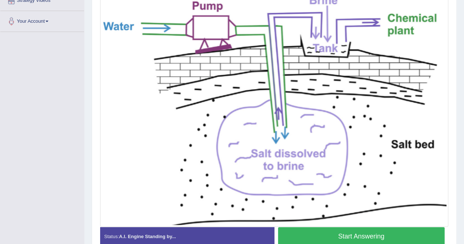
scroll to position [178, 0]
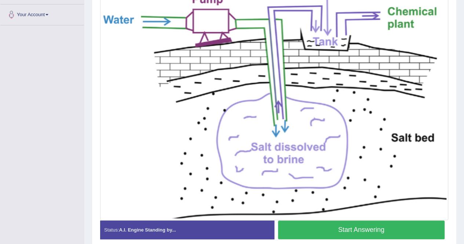
click at [392, 228] on button "Start Answering" at bounding box center [361, 229] width 167 height 19
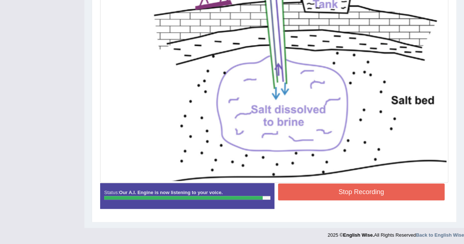
scroll to position [216, 0]
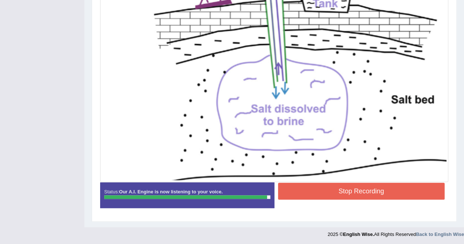
click at [374, 193] on button "Stop Recording" at bounding box center [361, 191] width 167 height 17
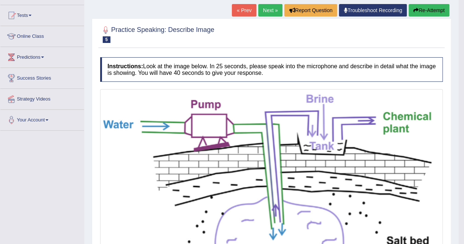
scroll to position [70, 0]
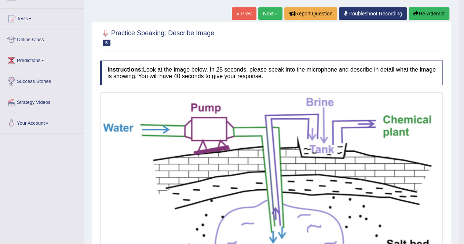
click at [425, 15] on button "Re-Attempt" at bounding box center [428, 13] width 41 height 12
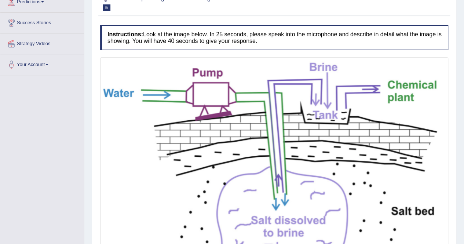
scroll to position [232, 0]
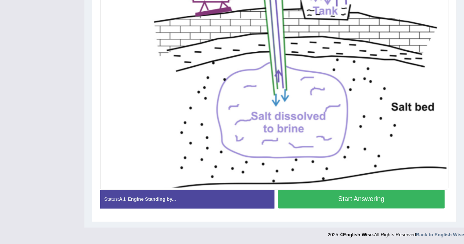
click at [404, 191] on button "Start Answering" at bounding box center [361, 199] width 167 height 19
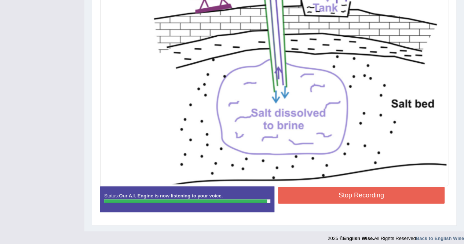
scroll to position [220, 0]
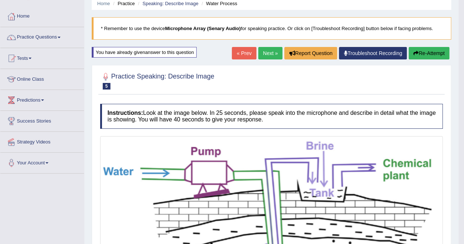
scroll to position [30, 0]
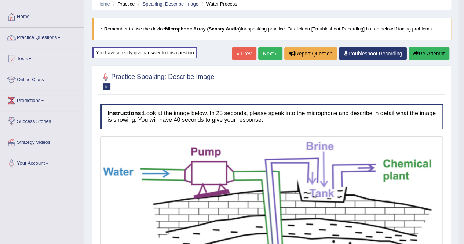
click at [432, 55] on button "Re-Attempt" at bounding box center [428, 53] width 41 height 12
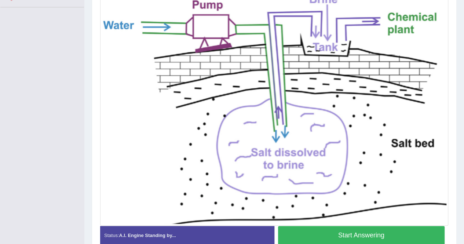
scroll to position [203, 0]
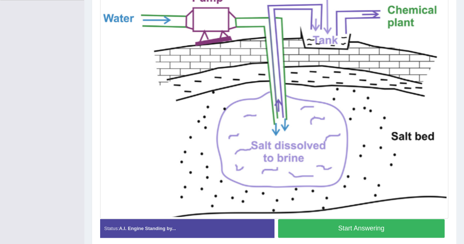
click at [425, 225] on button "Start Answering" at bounding box center [361, 228] width 167 height 19
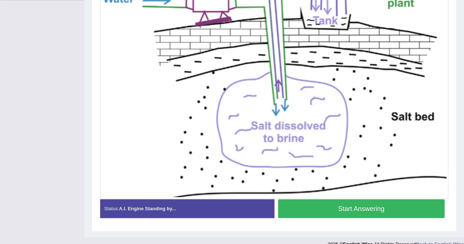
scroll to position [184, 0]
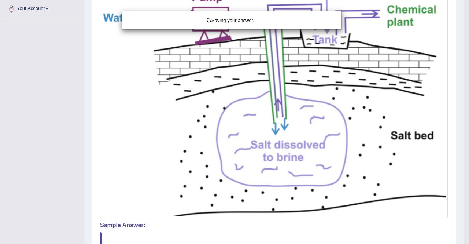
click at [416, 225] on div "Saving your answer..." at bounding box center [234, 122] width 469 height 244
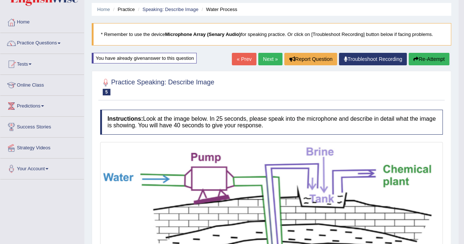
scroll to position [23, 0]
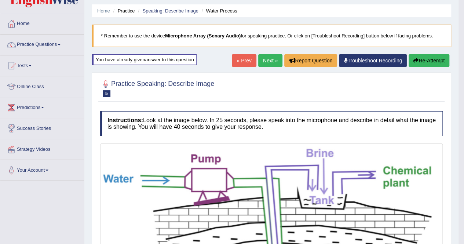
click at [264, 62] on link "Next »" at bounding box center [270, 60] width 24 height 12
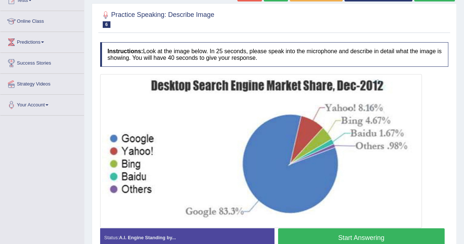
scroll to position [103, 0]
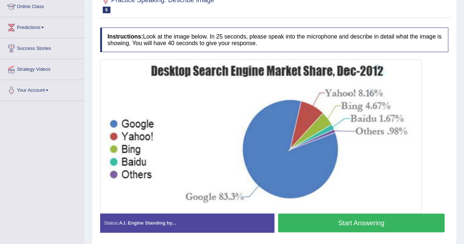
click at [358, 227] on button "Start Answering" at bounding box center [361, 222] width 167 height 19
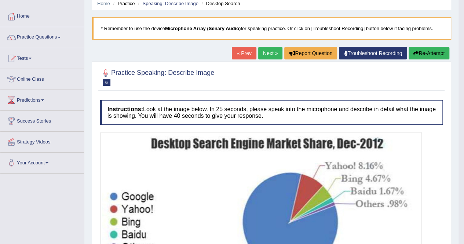
scroll to position [29, 0]
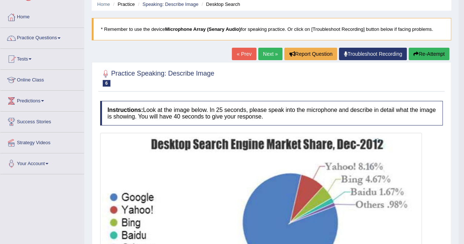
click at [428, 52] on button "Re-Attempt" at bounding box center [428, 54] width 41 height 12
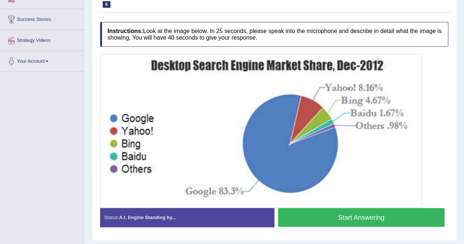
scroll to position [132, 0]
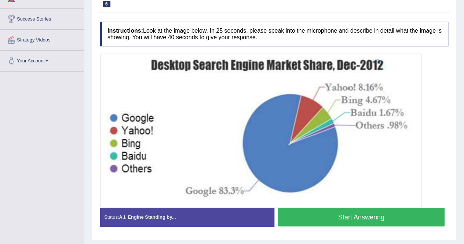
click at [392, 211] on button "Start Answering" at bounding box center [361, 216] width 167 height 19
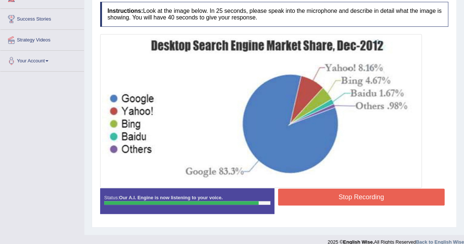
click at [358, 193] on button "Stop Recording" at bounding box center [361, 196] width 167 height 17
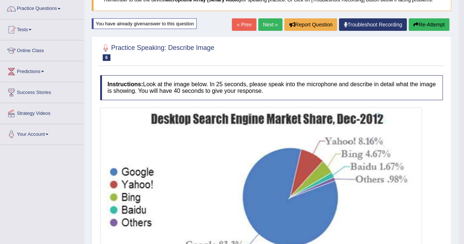
scroll to position [44, 0]
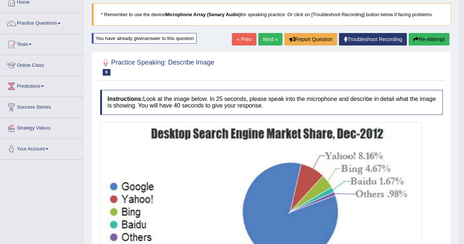
click at [430, 39] on button "Re-Attempt" at bounding box center [428, 39] width 41 height 12
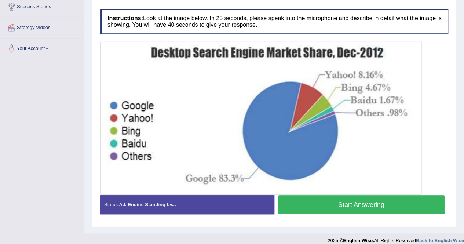
scroll to position [150, 0]
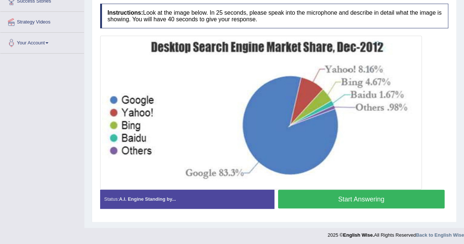
click at [401, 197] on button "Start Answering" at bounding box center [361, 199] width 167 height 19
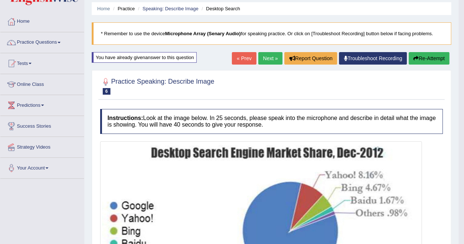
scroll to position [23, 0]
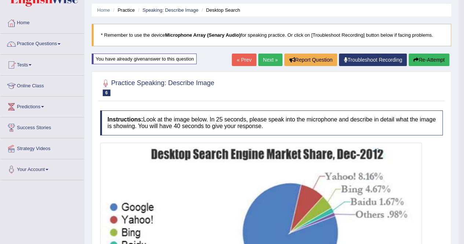
click at [271, 59] on link "Next »" at bounding box center [270, 60] width 24 height 12
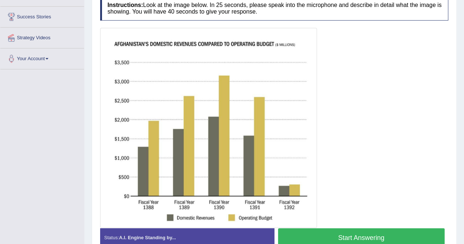
scroll to position [147, 0]
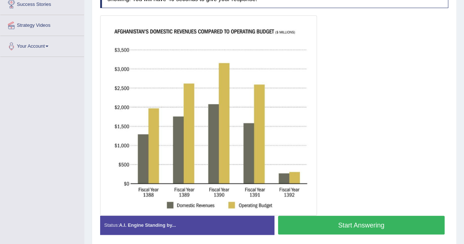
click at [342, 231] on button "Start Answering" at bounding box center [361, 225] width 167 height 19
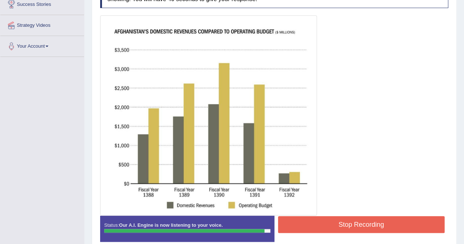
click at [352, 223] on button "Stop Recording" at bounding box center [361, 224] width 167 height 17
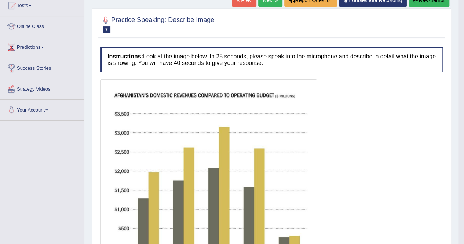
scroll to position [64, 0]
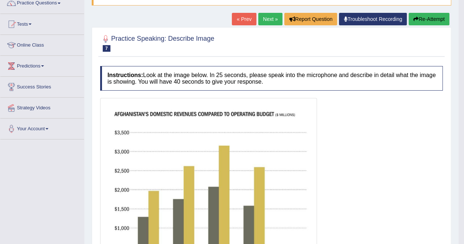
click at [426, 14] on button "Re-Attempt" at bounding box center [428, 19] width 41 height 12
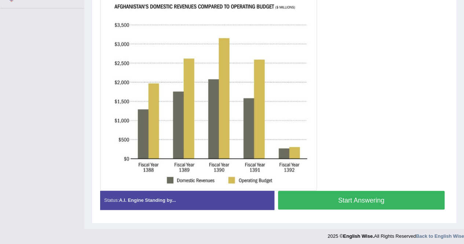
scroll to position [196, 0]
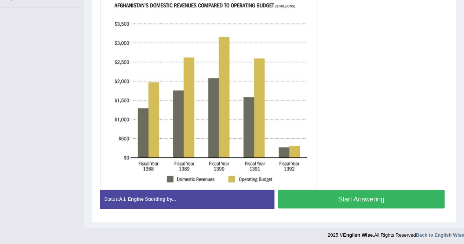
click at [400, 194] on button "Start Answering" at bounding box center [361, 199] width 167 height 19
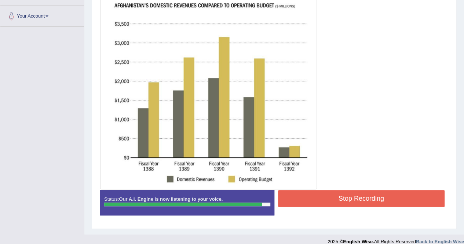
click at [370, 196] on button "Stop Recording" at bounding box center [361, 198] width 167 height 17
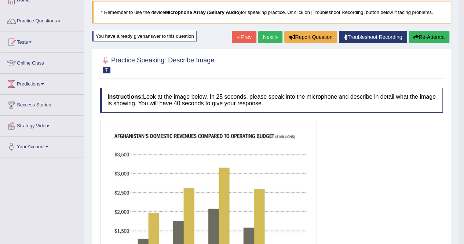
scroll to position [45, 0]
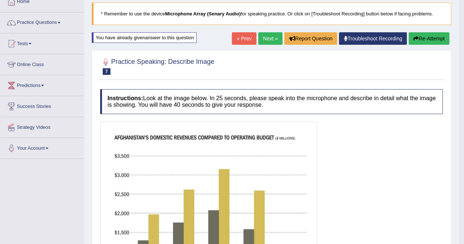
click at [427, 36] on button "Re-Attempt" at bounding box center [428, 38] width 41 height 12
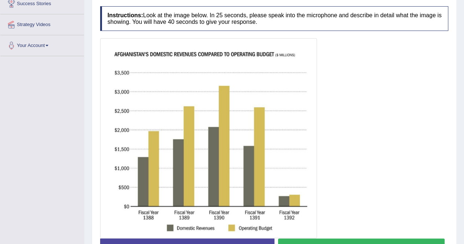
scroll to position [147, 0]
click at [383, 239] on button "Start Answering" at bounding box center [361, 247] width 167 height 19
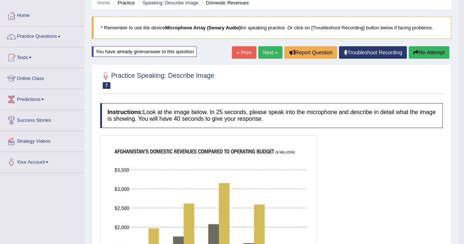
scroll to position [30, 0]
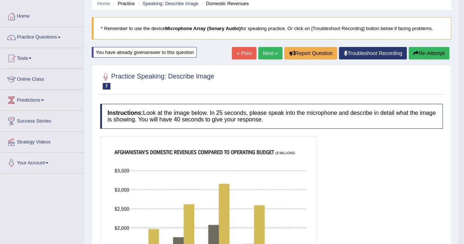
click at [426, 50] on button "Re-Attempt" at bounding box center [428, 53] width 41 height 12
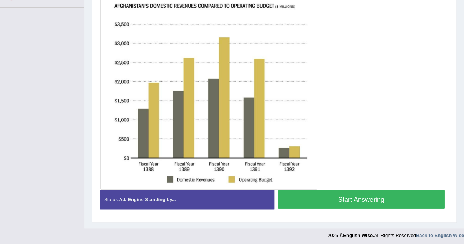
scroll to position [196, 0]
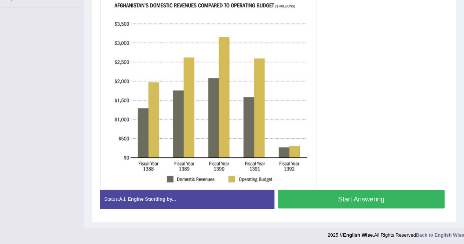
click at [356, 190] on button "Start Answering" at bounding box center [361, 199] width 167 height 19
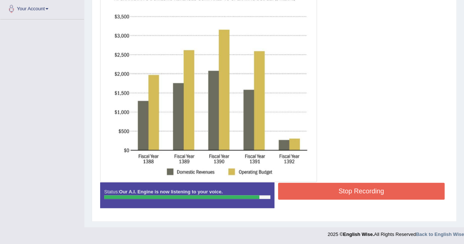
click at [356, 190] on button "Stop Recording" at bounding box center [361, 191] width 167 height 17
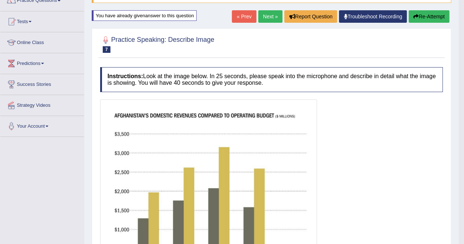
scroll to position [67, 0]
click at [273, 13] on link "Next »" at bounding box center [270, 16] width 24 height 12
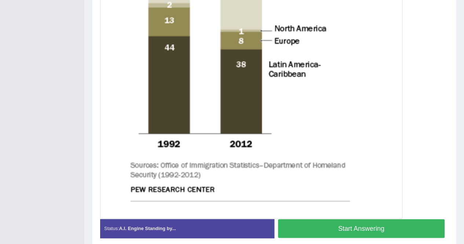
scroll to position [352, 0]
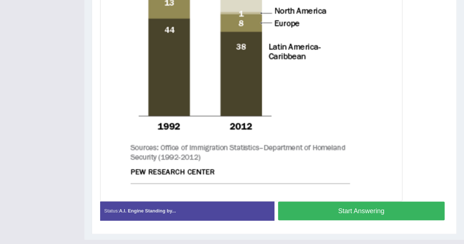
click at [383, 208] on button "Start Answering" at bounding box center [361, 210] width 167 height 19
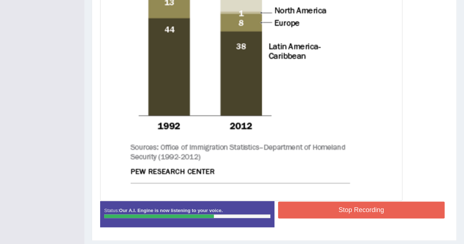
scroll to position [371, 0]
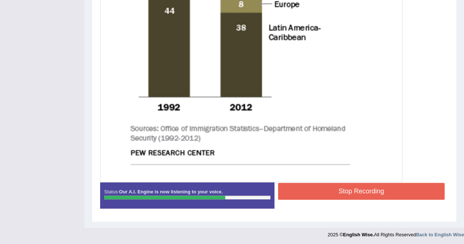
click at [350, 197] on button "Stop Recording" at bounding box center [361, 191] width 167 height 17
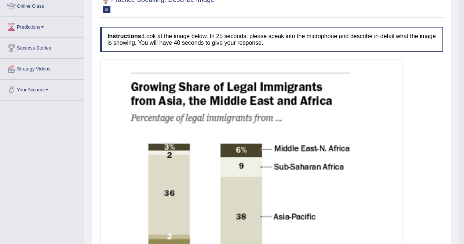
scroll to position [92, 0]
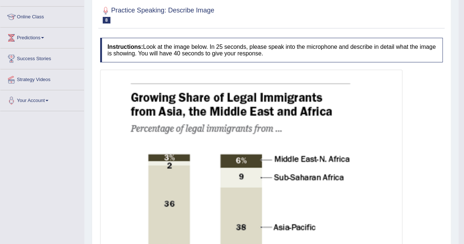
click at [462, 7] on body "Toggle navigation Home Practice Questions Speaking Practice Read Aloud Repeat S…" at bounding box center [232, 30] width 464 height 244
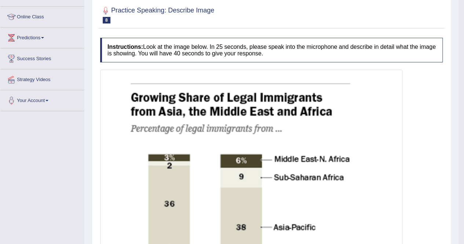
click at [462, 7] on body "Toggle navigation Home Practice Questions Speaking Practice Read Aloud Repeat S…" at bounding box center [232, 30] width 464 height 244
drag, startPoint x: 462, startPoint y: 7, endPoint x: 466, endPoint y: 2, distance: 6.1
click at [463, 2] on html "Toggle navigation Home Practice Questions Speaking Practice Read Aloud Repeat S…" at bounding box center [232, 30] width 464 height 244
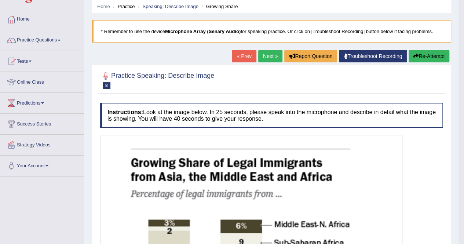
scroll to position [19, 0]
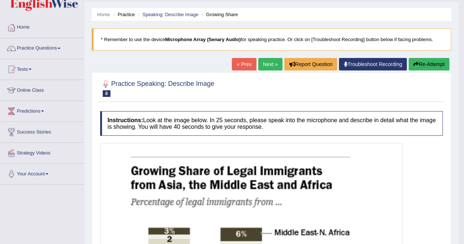
click at [263, 65] on link "Next »" at bounding box center [270, 64] width 24 height 12
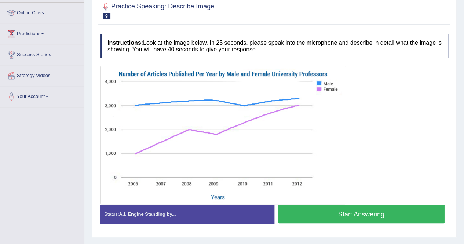
scroll to position [103, 0]
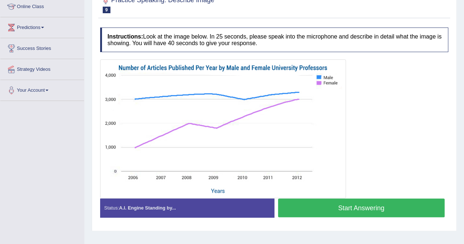
click at [378, 208] on button "Start Answering" at bounding box center [361, 207] width 167 height 19
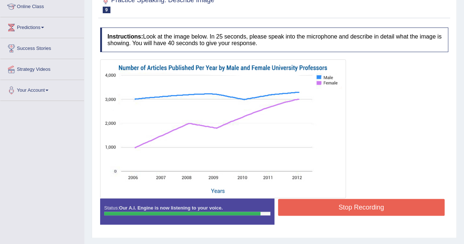
click at [378, 208] on button "Stop Recording" at bounding box center [361, 207] width 167 height 17
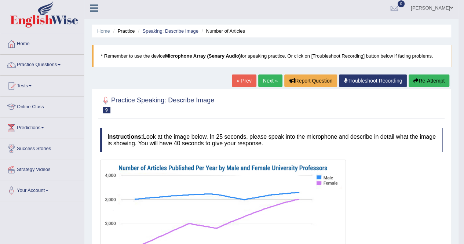
scroll to position [0, 0]
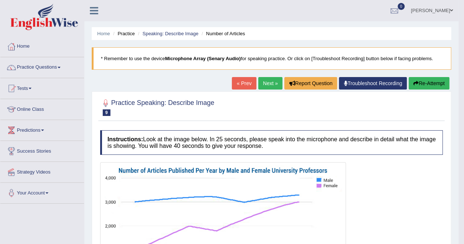
click at [60, 67] on span at bounding box center [59, 67] width 3 height 1
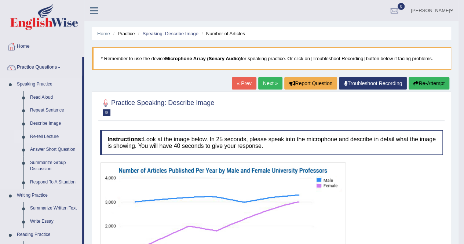
click at [49, 135] on link "Re-tell Lecture" at bounding box center [54, 136] width 55 height 13
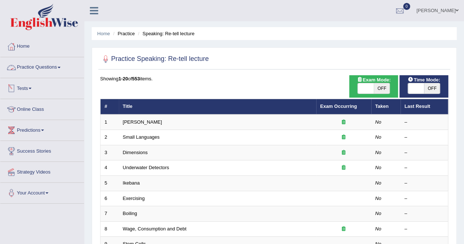
click at [61, 65] on link "Practice Questions" at bounding box center [42, 66] width 84 height 18
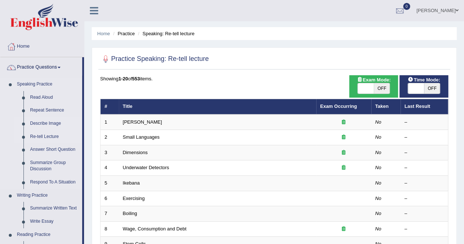
click at [55, 119] on link "Describe Image" at bounding box center [54, 123] width 55 height 13
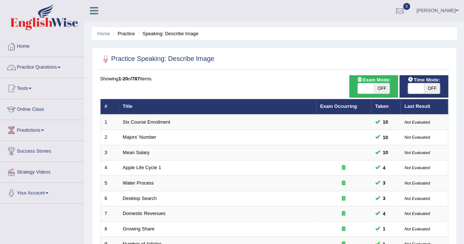
click at [60, 67] on span at bounding box center [59, 67] width 3 height 1
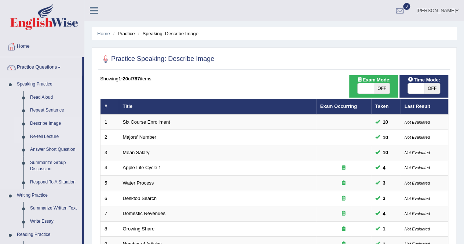
click at [47, 135] on link "Re-tell Lecture" at bounding box center [54, 136] width 55 height 13
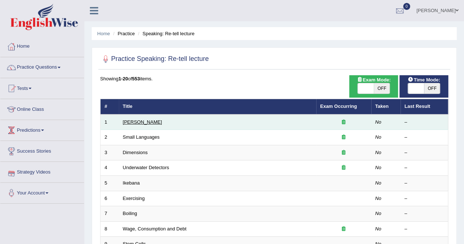
click at [126, 120] on link "[PERSON_NAME]" at bounding box center [142, 121] width 39 height 5
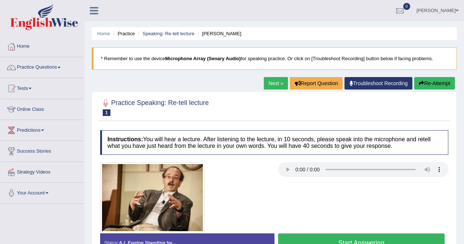
click at [249, 136] on h4 "Instructions: You will hear a lecture. After listening to the lecture, in 10 se…" at bounding box center [274, 142] width 348 height 25
click at [302, 184] on div at bounding box center [273, 197] width 355 height 71
click at [286, 177] on div at bounding box center [363, 170] width 170 height 16
click at [359, 239] on button "Start Answering" at bounding box center [361, 242] width 167 height 19
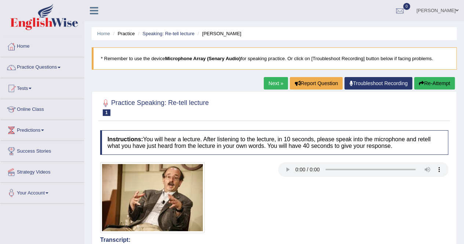
click at [435, 216] on body "Toggle navigation Home Practice Questions Speaking Practice Read Aloud Repeat S…" at bounding box center [232, 122] width 464 height 244
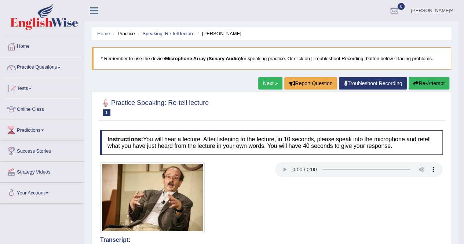
click at [433, 81] on button "Re-Attempt" at bounding box center [428, 83] width 41 height 12
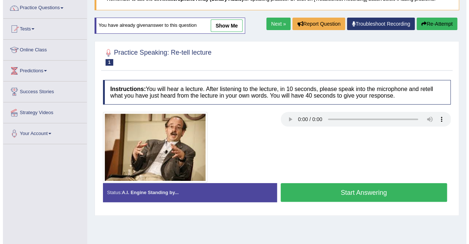
scroll to position [73, 0]
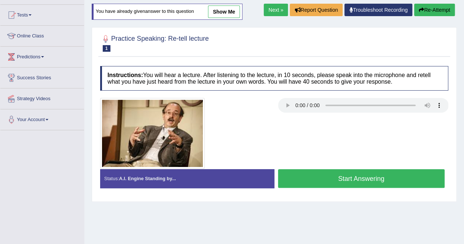
click at [367, 180] on button "Start Answering" at bounding box center [361, 178] width 167 height 19
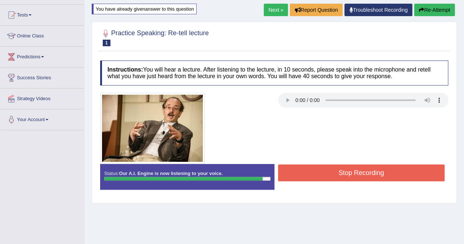
click at [364, 165] on button "Stop Recording" at bounding box center [361, 172] width 167 height 17
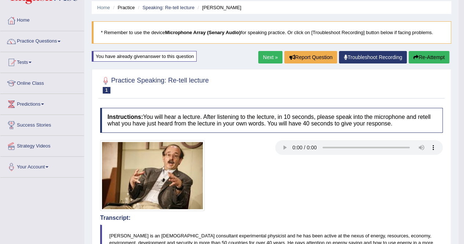
scroll to position [0, 0]
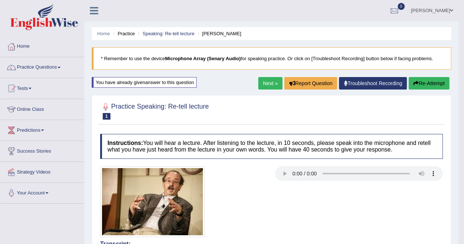
click at [430, 88] on button "Re-Attempt" at bounding box center [428, 83] width 41 height 12
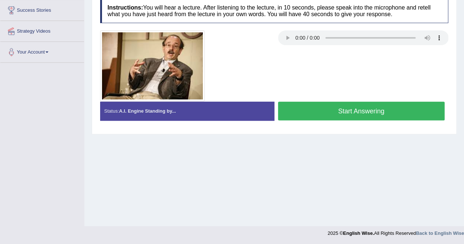
scroll to position [126, 0]
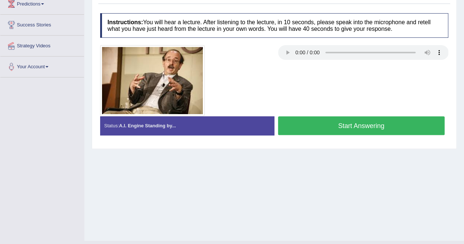
click at [360, 121] on button "Start Answering" at bounding box center [361, 125] width 167 height 19
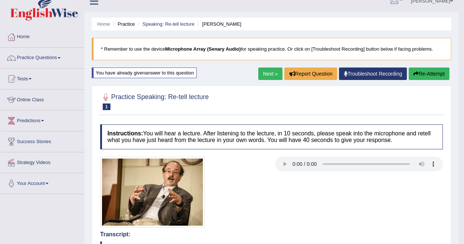
scroll to position [9, 0]
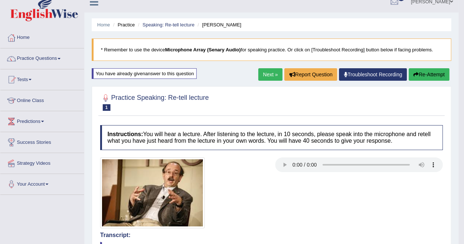
click at [268, 73] on link "Next »" at bounding box center [270, 74] width 24 height 12
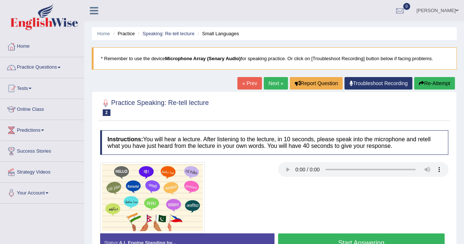
click at [353, 235] on button "Start Answering" at bounding box center [361, 242] width 167 height 19
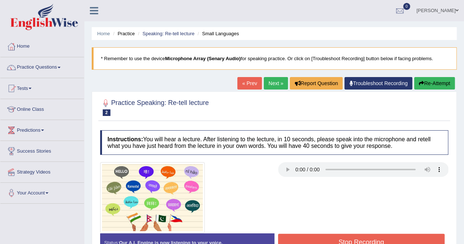
click at [342, 234] on button "Stop Recording" at bounding box center [361, 242] width 167 height 17
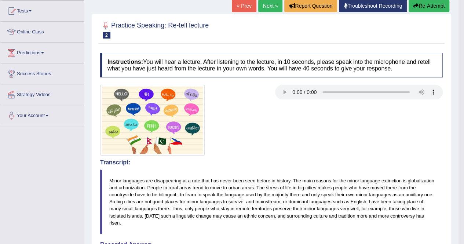
scroll to position [73, 0]
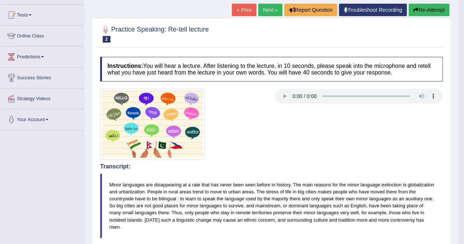
click at [429, 8] on button "Re-Attempt" at bounding box center [428, 10] width 41 height 12
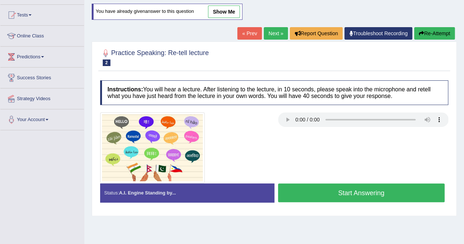
click at [318, 183] on button "Start Answering" at bounding box center [361, 192] width 167 height 19
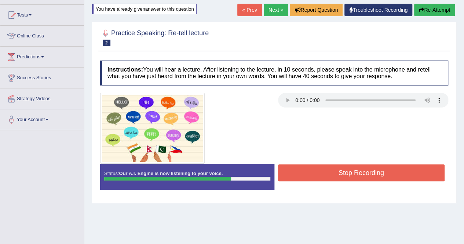
click at [319, 174] on button "Stop Recording" at bounding box center [361, 172] width 167 height 17
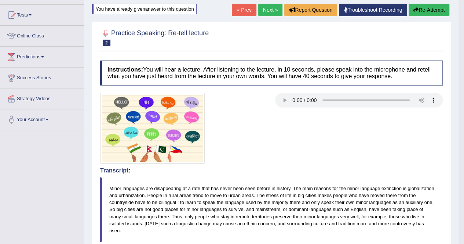
scroll to position [59, 0]
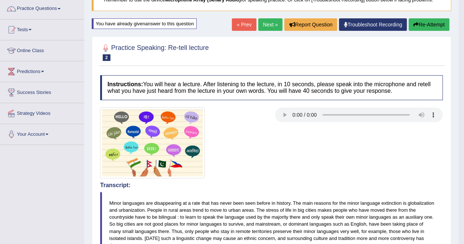
click at [429, 20] on button "Re-Attempt" at bounding box center [428, 24] width 41 height 12
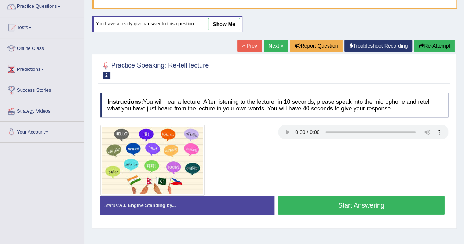
click at [337, 201] on button "Start Answering" at bounding box center [361, 205] width 167 height 19
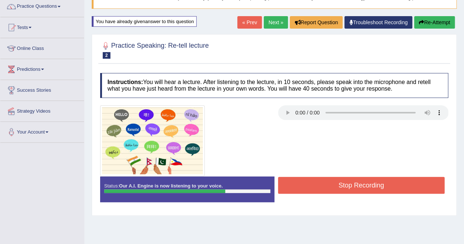
click at [341, 189] on button "Stop Recording" at bounding box center [361, 185] width 167 height 17
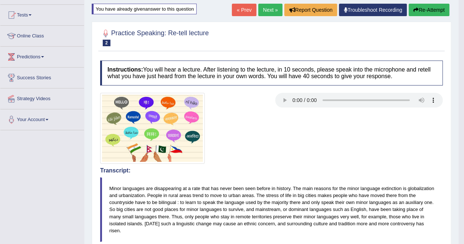
scroll to position [61, 0]
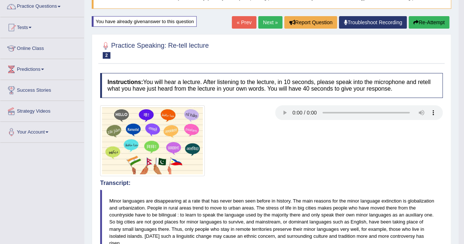
click at [431, 16] on button "Re-Attempt" at bounding box center [428, 22] width 41 height 12
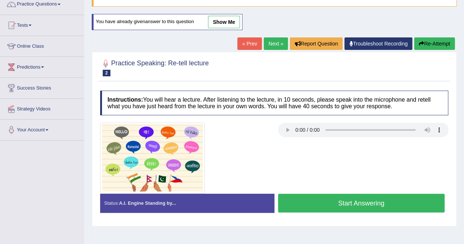
click at [362, 202] on button "Start Answering" at bounding box center [361, 203] width 167 height 19
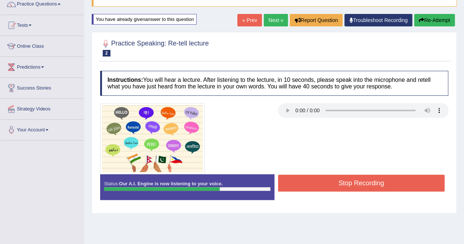
click at [357, 183] on button "Stop Recording" at bounding box center [361, 182] width 167 height 17
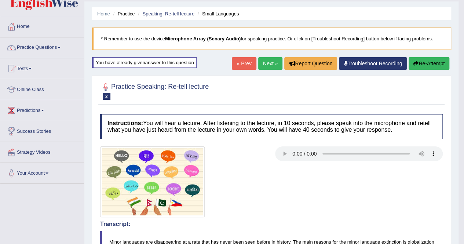
scroll to position [19, 0]
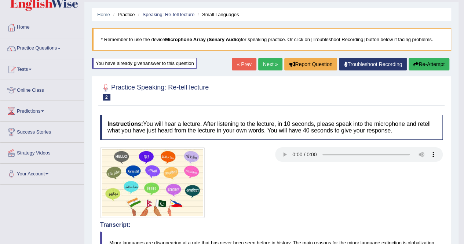
click at [430, 63] on button "Re-Attempt" at bounding box center [428, 64] width 41 height 12
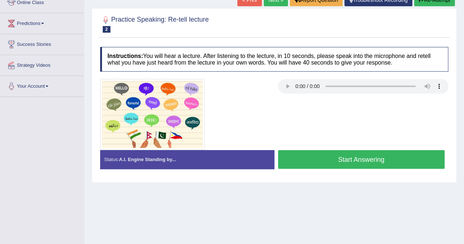
scroll to position [107, 0]
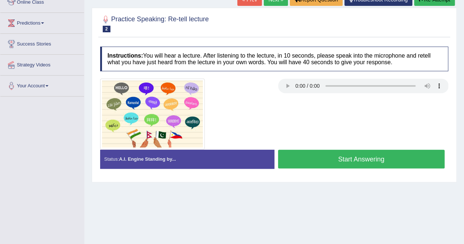
click at [370, 162] on button "Start Answering" at bounding box center [361, 159] width 167 height 19
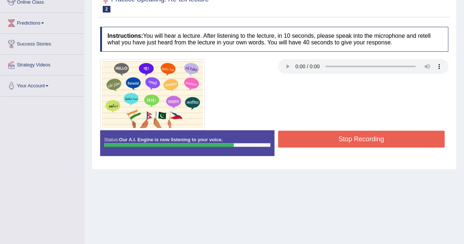
click at [360, 137] on button "Stop Recording" at bounding box center [361, 139] width 167 height 17
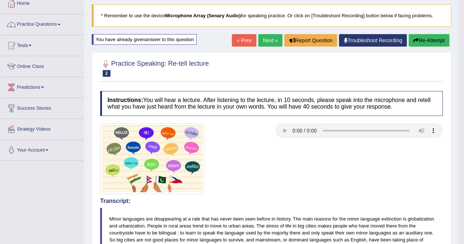
scroll to position [34, 0]
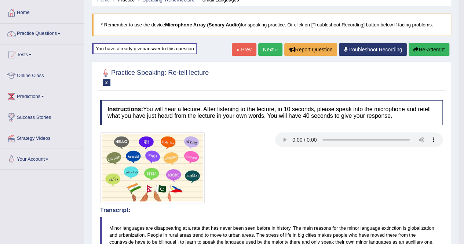
click at [428, 47] on button "Re-Attempt" at bounding box center [428, 49] width 41 height 12
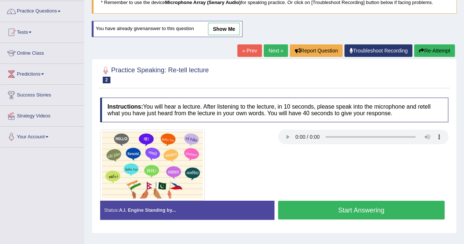
scroll to position [63, 0]
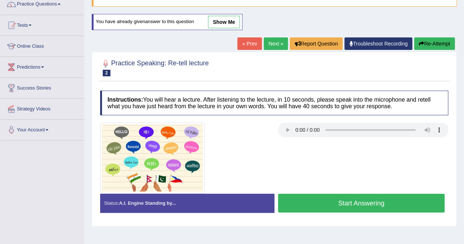
click at [340, 196] on button "Start Answering" at bounding box center [361, 203] width 167 height 19
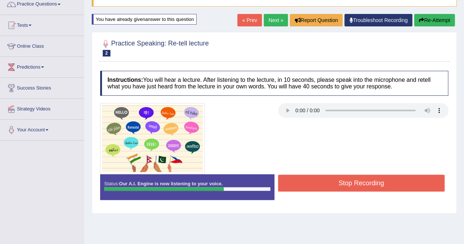
click at [362, 188] on button "Stop Recording" at bounding box center [361, 182] width 167 height 17
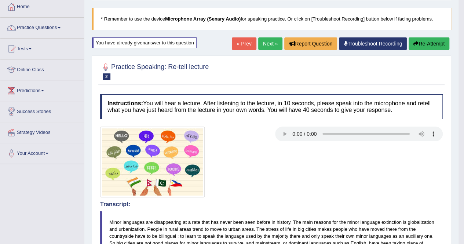
scroll to position [34, 0]
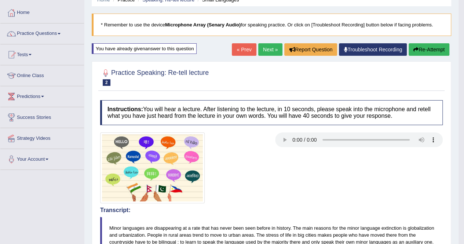
click at [262, 46] on link "Next »" at bounding box center [270, 49] width 24 height 12
